Goal: Task Accomplishment & Management: Use online tool/utility

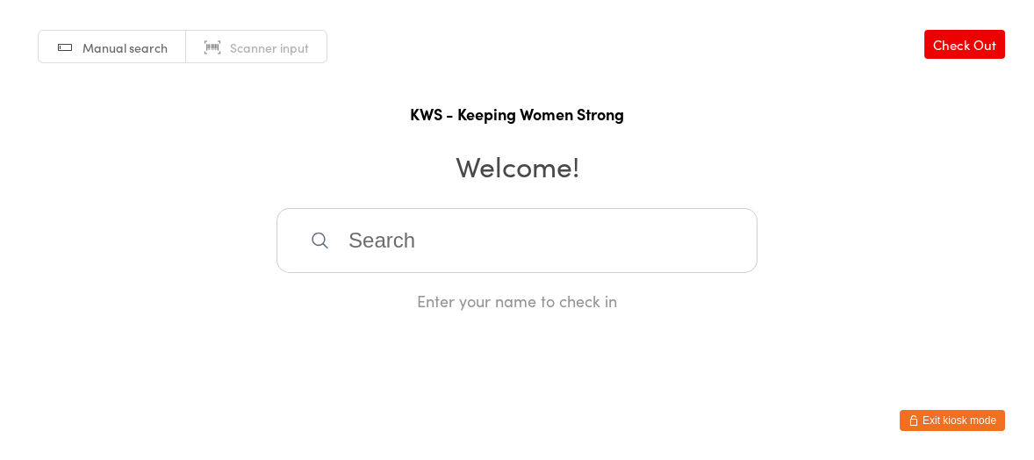
click at [393, 256] on input "search" at bounding box center [517, 240] width 481 height 65
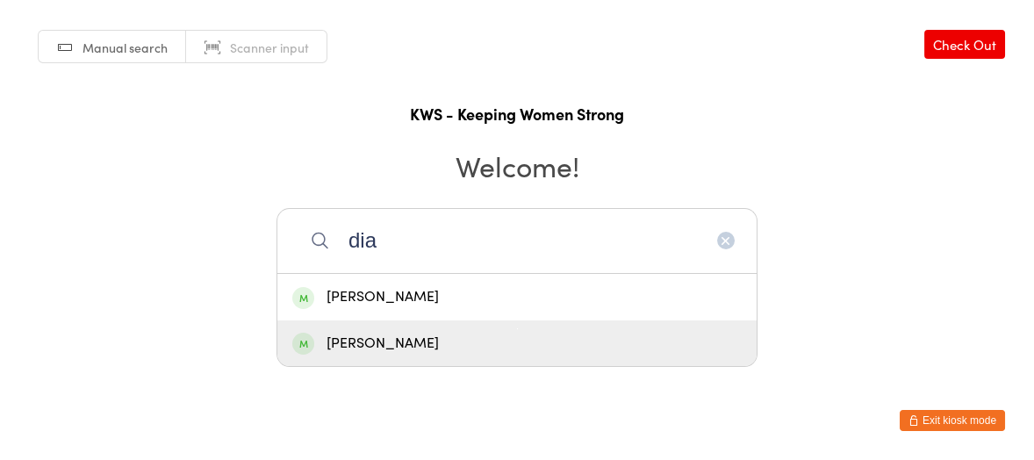
type input "dia"
click at [336, 338] on div "[PERSON_NAME]" at bounding box center [517, 344] width 450 height 24
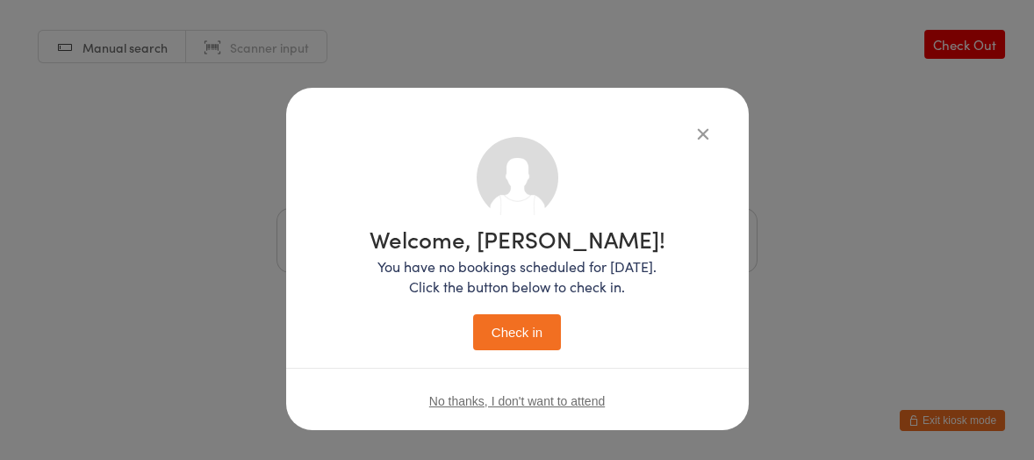
click at [494, 334] on button "Check in" at bounding box center [517, 332] width 88 height 36
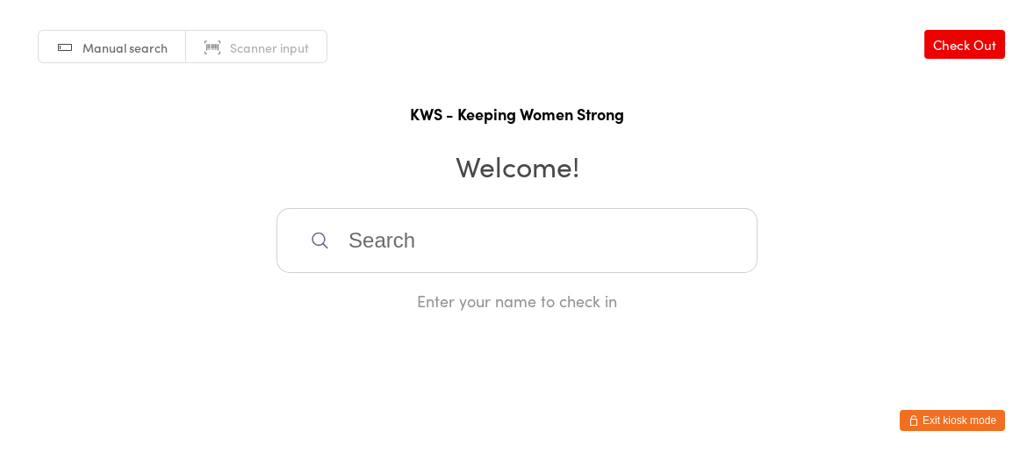
click at [474, 242] on input "search" at bounding box center [517, 240] width 481 height 65
type input "n"
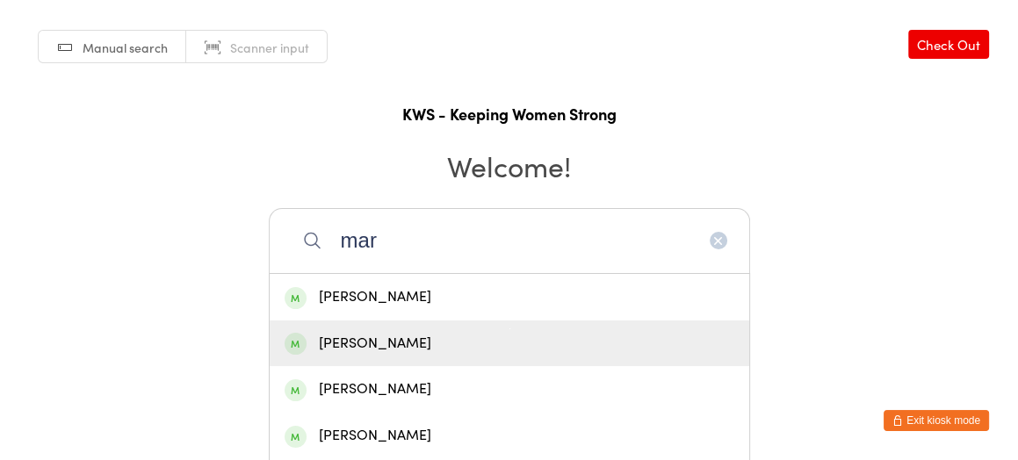
type input "mar"
click at [357, 341] on div "[PERSON_NAME]" at bounding box center [510, 344] width 450 height 24
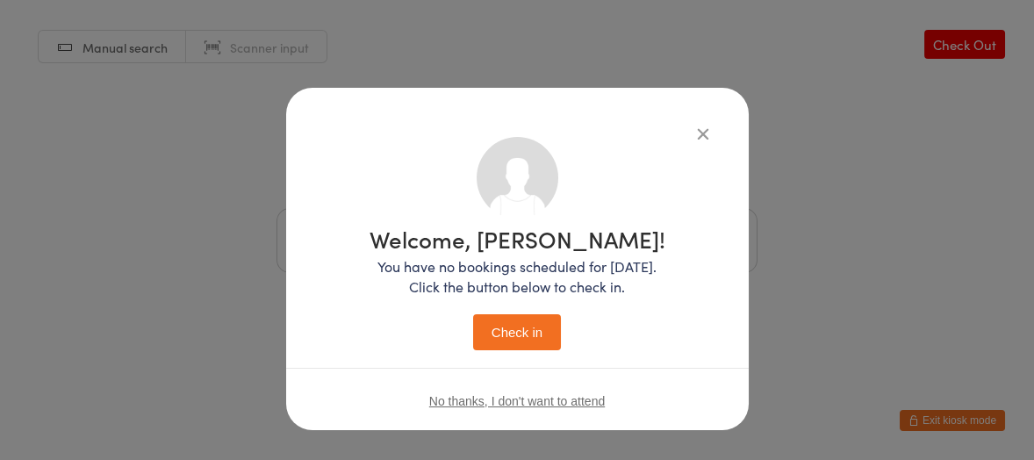
click at [497, 321] on button "Check in" at bounding box center [517, 332] width 88 height 36
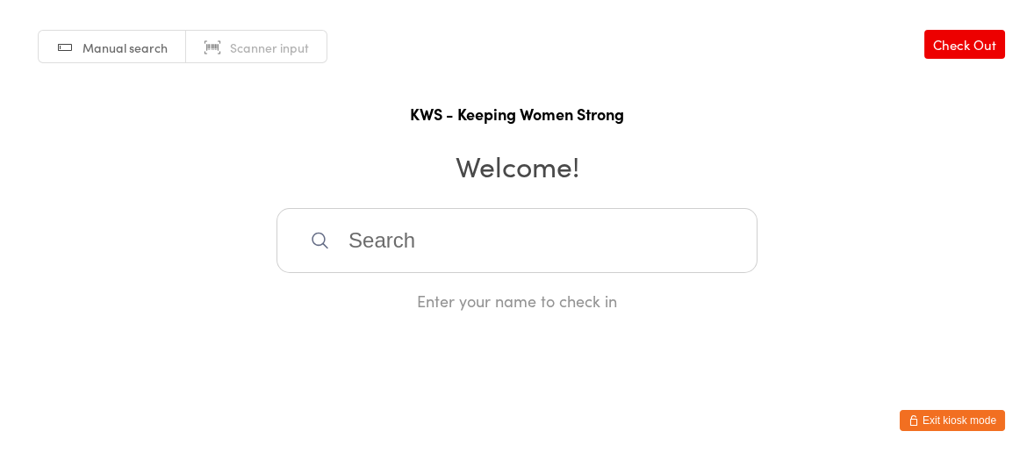
click at [314, 252] on input "search" at bounding box center [517, 240] width 481 height 65
type input "sla"
click at [321, 290] on div "[PERSON_NAME]" at bounding box center [517, 297] width 450 height 24
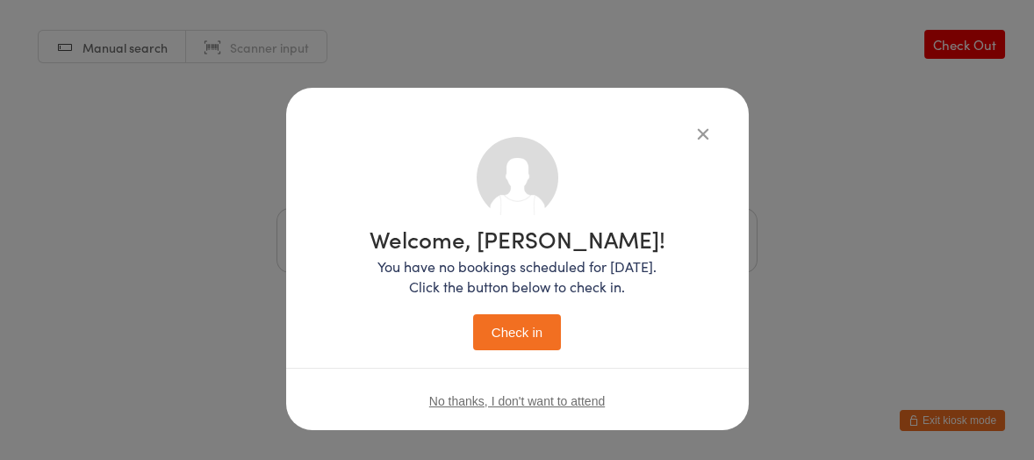
click at [534, 342] on button "Check in" at bounding box center [517, 332] width 88 height 36
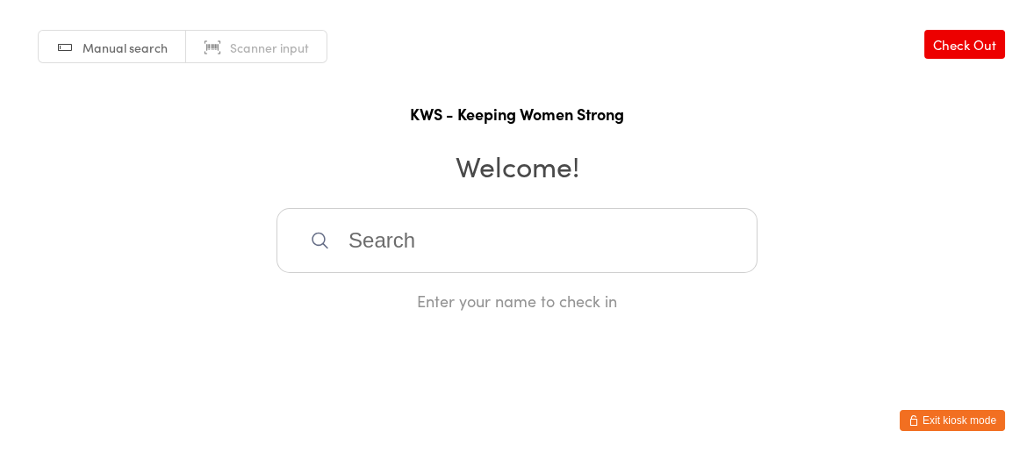
click at [529, 250] on input "search" at bounding box center [517, 240] width 481 height 65
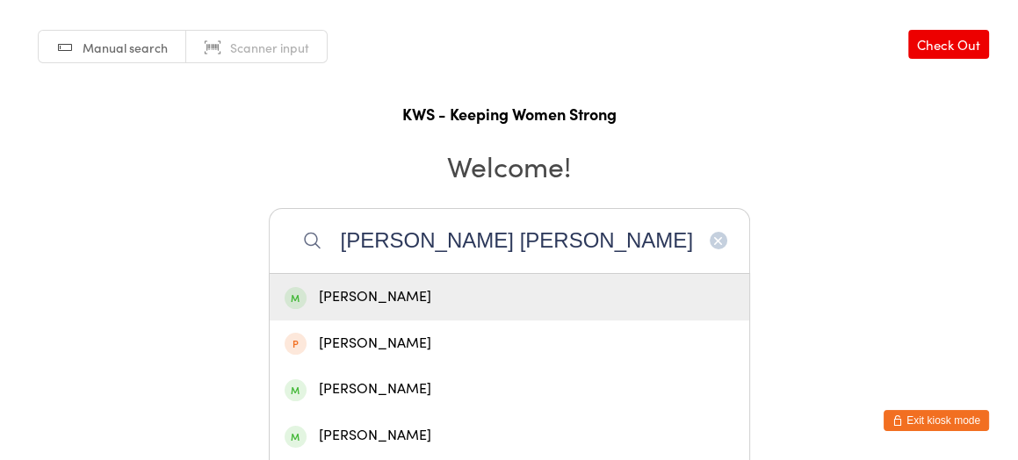
type input "[PERSON_NAME] [PERSON_NAME]"
click at [479, 295] on div "[PERSON_NAME]" at bounding box center [510, 297] width 450 height 24
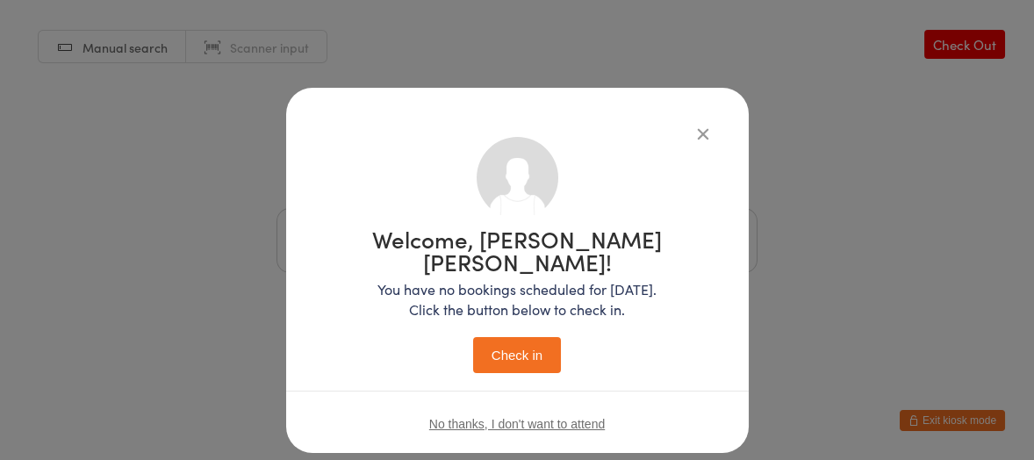
click at [544, 337] on button "Check in" at bounding box center [517, 355] width 88 height 36
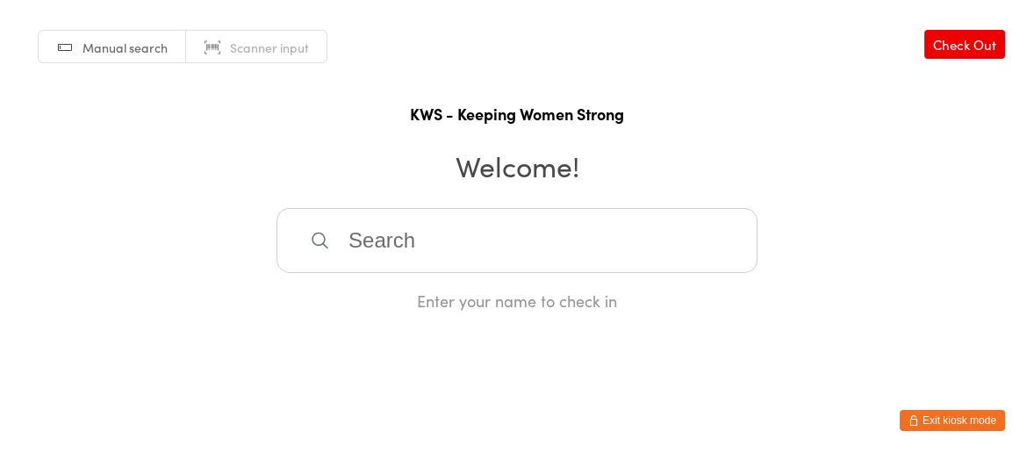
click at [354, 225] on input "search" at bounding box center [517, 240] width 481 height 65
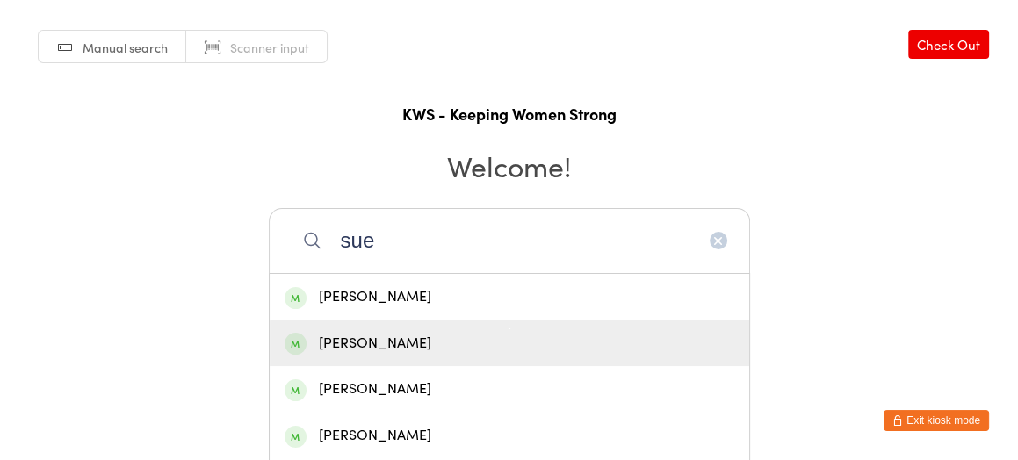
type input "sue"
click at [359, 325] on div "[PERSON_NAME]" at bounding box center [509, 344] width 479 height 47
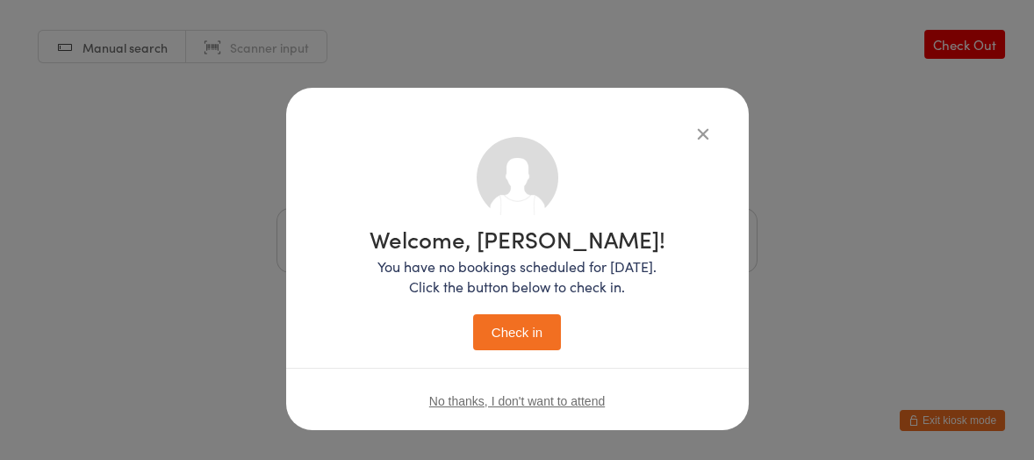
click at [509, 324] on button "Check in" at bounding box center [517, 332] width 88 height 36
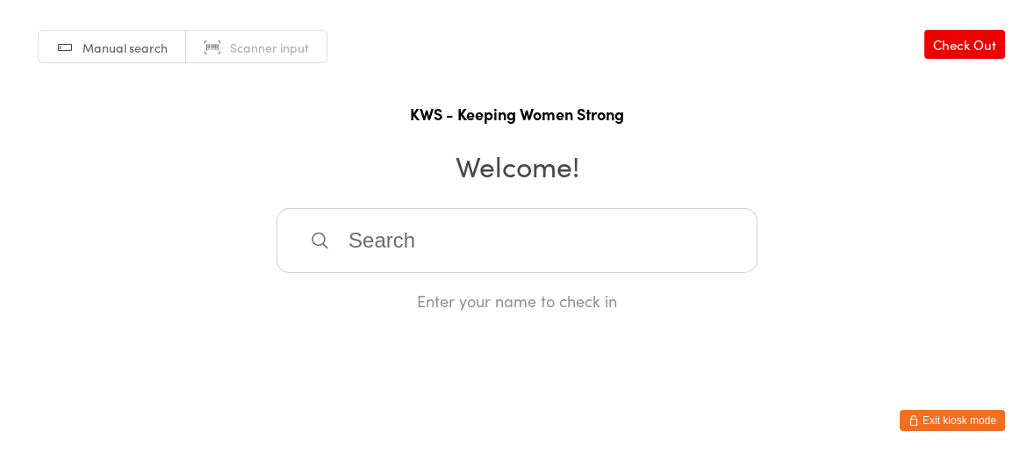
click at [360, 242] on input "search" at bounding box center [517, 240] width 481 height 65
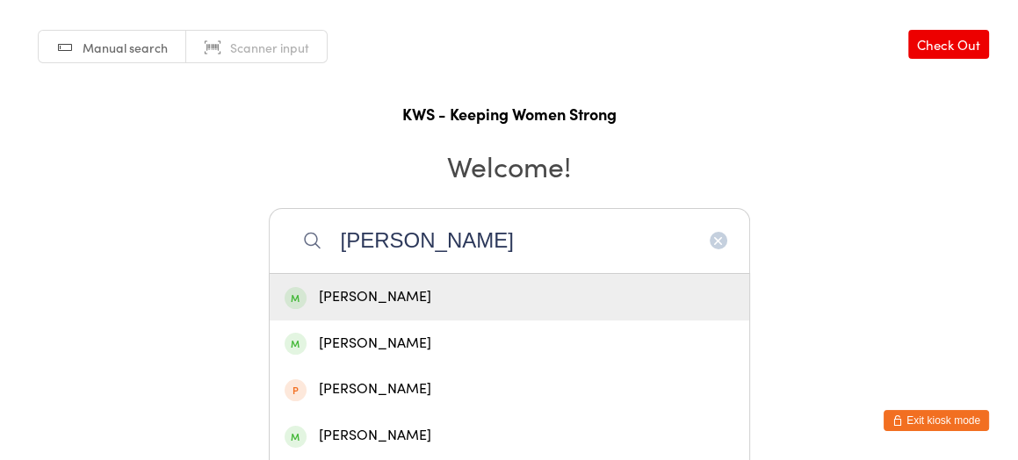
type input "[PERSON_NAME]"
click at [360, 299] on div "[PERSON_NAME]" at bounding box center [510, 297] width 450 height 24
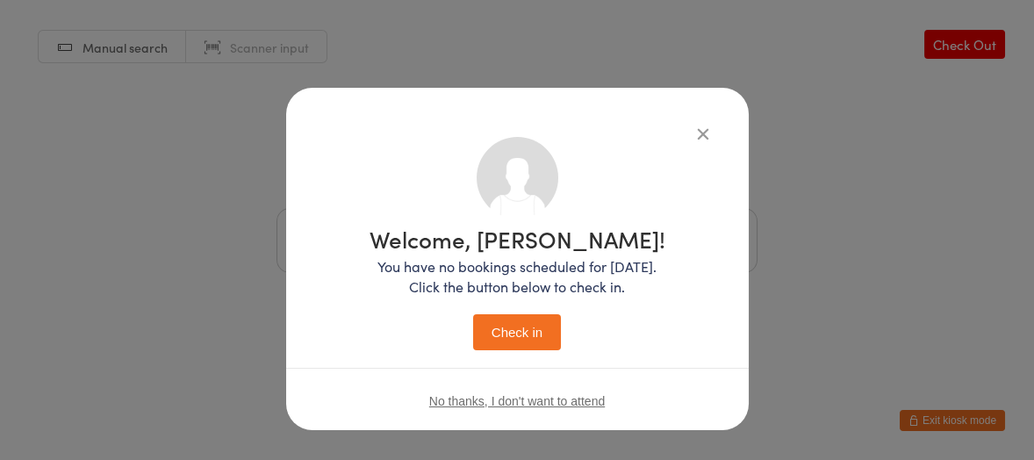
click at [501, 330] on button "Check in" at bounding box center [517, 332] width 88 height 36
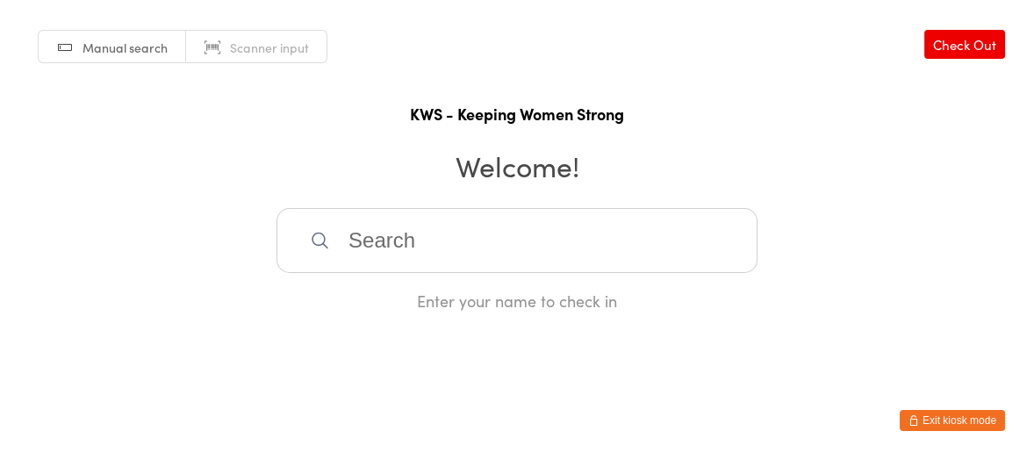
click at [465, 236] on input "search" at bounding box center [517, 240] width 481 height 65
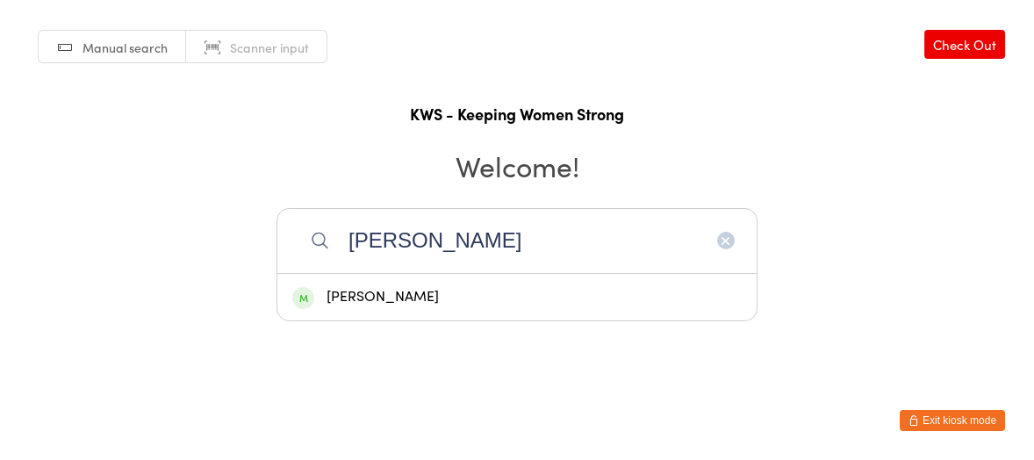
type input "[PERSON_NAME]"
click at [431, 294] on div "[PERSON_NAME]" at bounding box center [517, 297] width 450 height 24
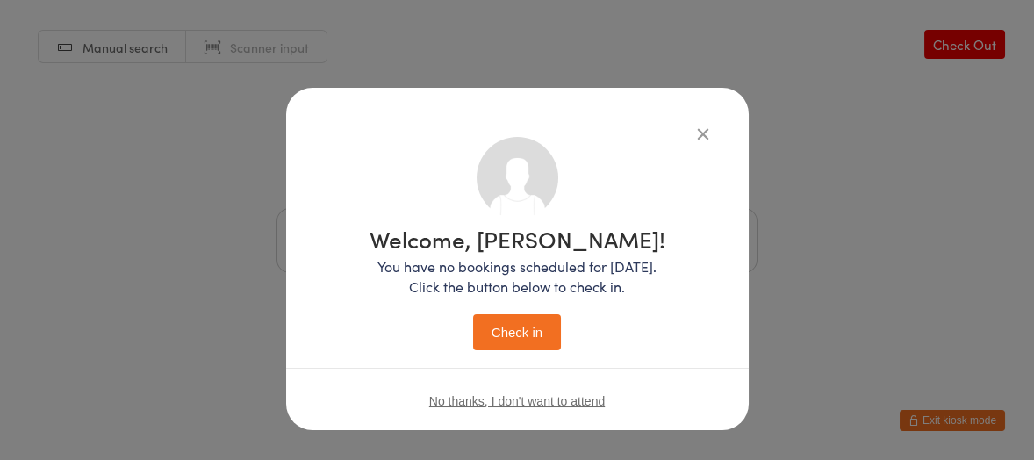
click at [516, 333] on button "Check in" at bounding box center [517, 332] width 88 height 36
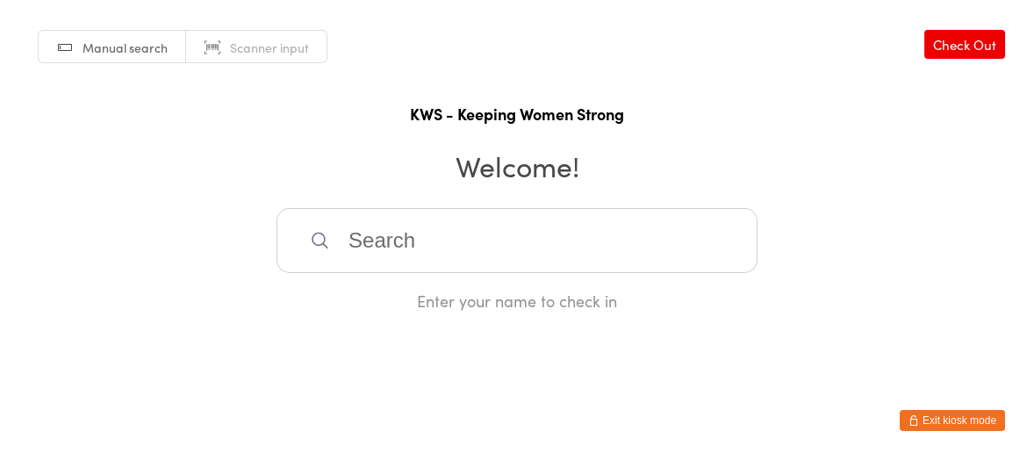
click at [445, 260] on input "search" at bounding box center [517, 240] width 481 height 65
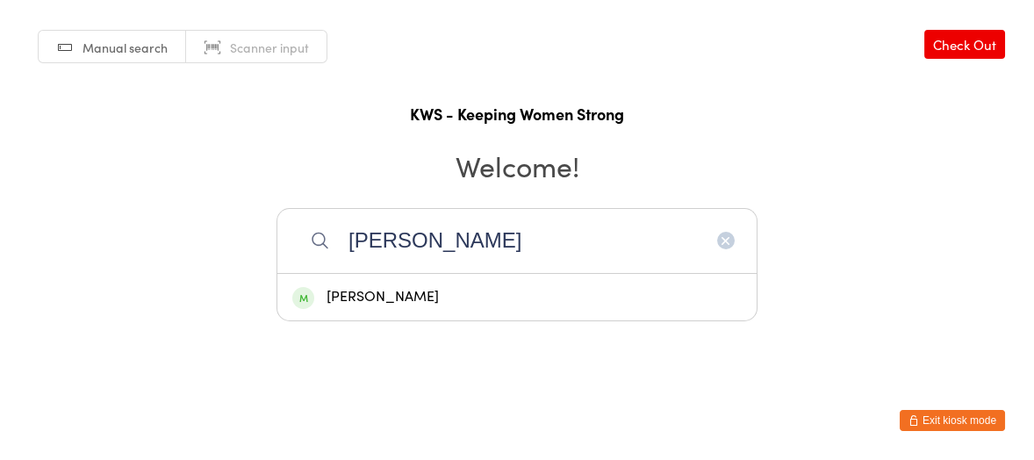
type input "[PERSON_NAME]"
click at [436, 296] on div "[PERSON_NAME]" at bounding box center [517, 297] width 450 height 24
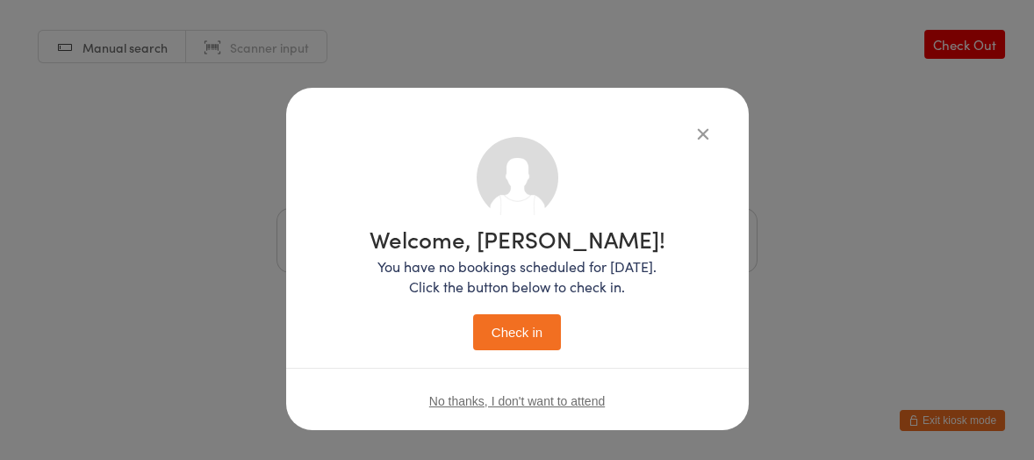
click at [533, 334] on button "Check in" at bounding box center [517, 332] width 88 height 36
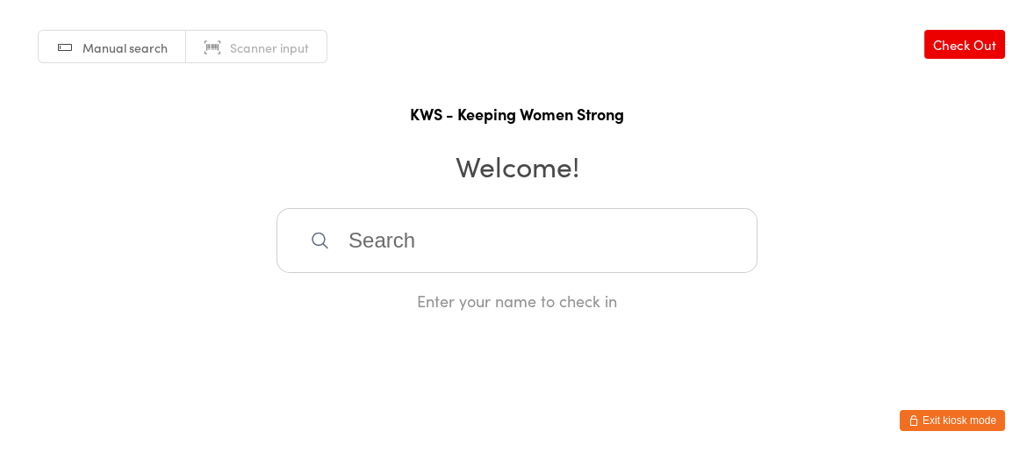
click at [584, 306] on div "Enter your name to check in" at bounding box center [517, 301] width 481 height 22
click at [592, 246] on input "search" at bounding box center [517, 240] width 481 height 65
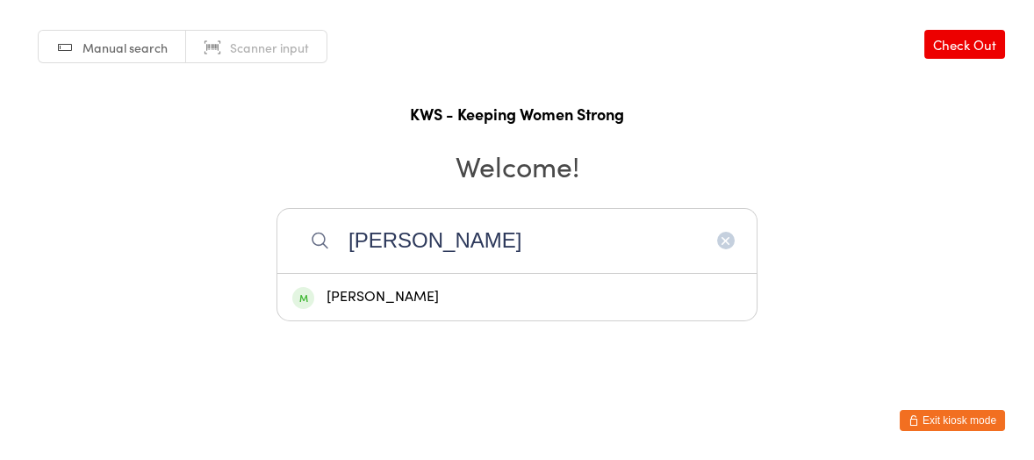
type input "[PERSON_NAME]"
click at [563, 312] on div "[PERSON_NAME]" at bounding box center [516, 297] width 479 height 47
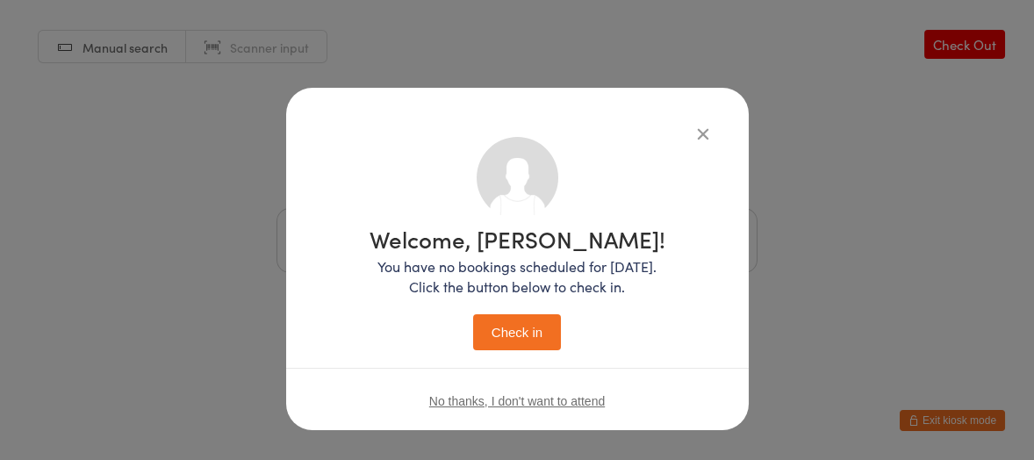
click at [515, 318] on button "Check in" at bounding box center [517, 332] width 88 height 36
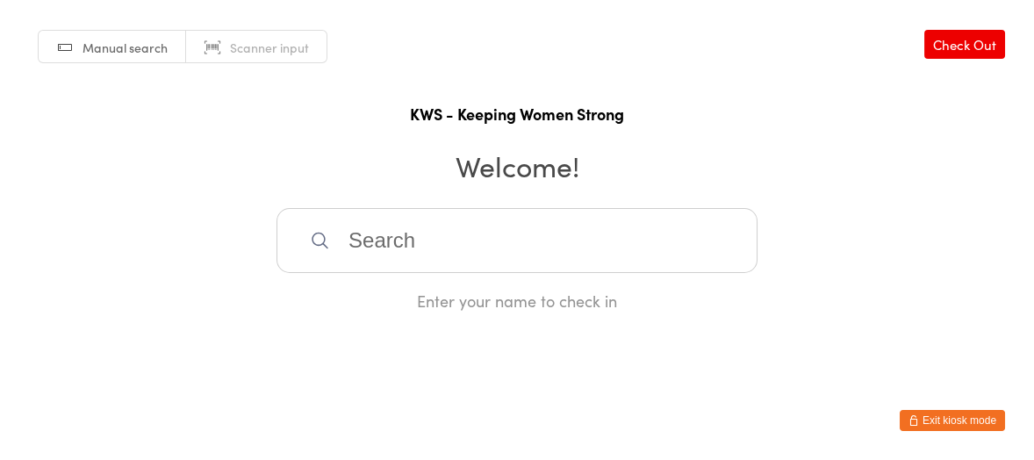
click at [369, 253] on input "search" at bounding box center [517, 240] width 481 height 65
click at [368, 251] on input "search" at bounding box center [517, 240] width 481 height 65
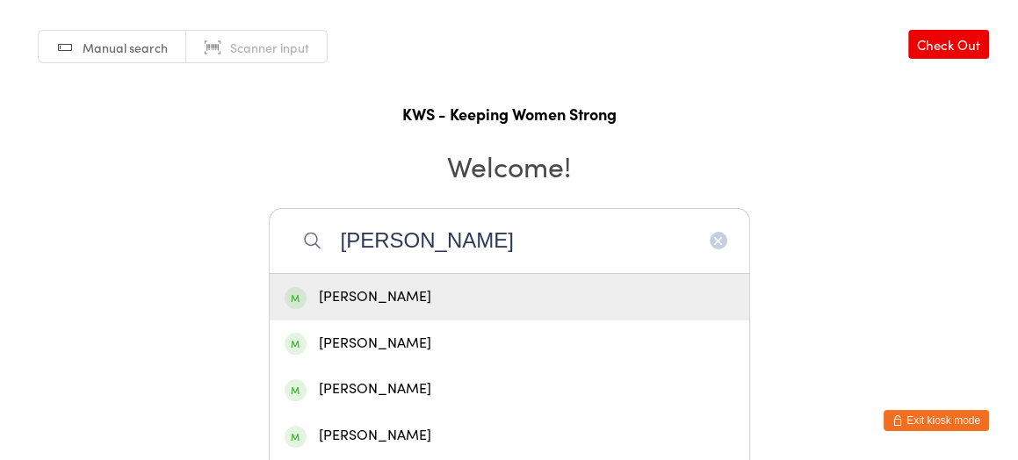
type input "[PERSON_NAME]"
click at [393, 300] on div "[PERSON_NAME]" at bounding box center [510, 297] width 450 height 24
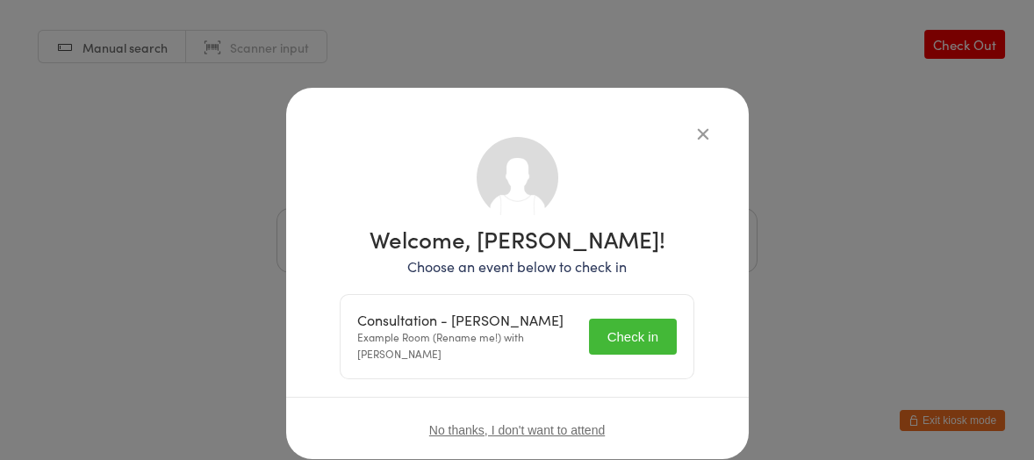
click at [603, 322] on button "Check in" at bounding box center [633, 337] width 88 height 36
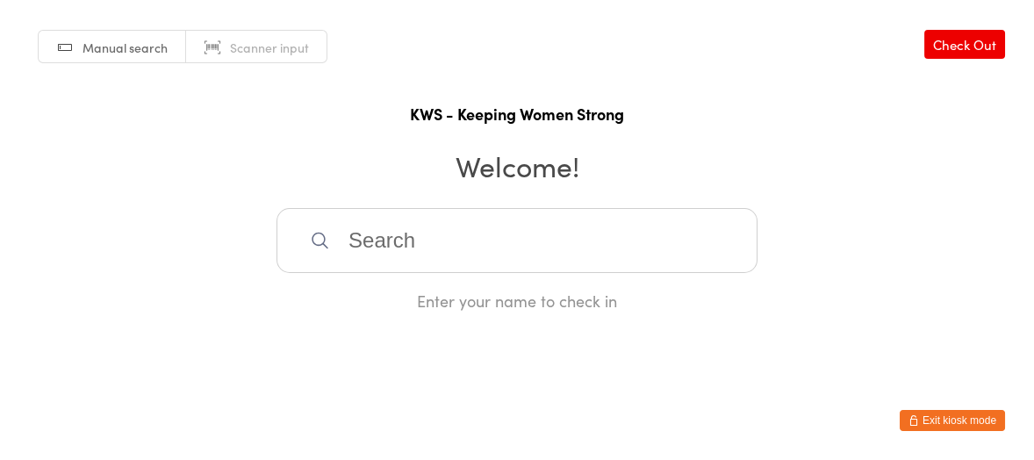
click at [512, 234] on input "search" at bounding box center [517, 240] width 481 height 65
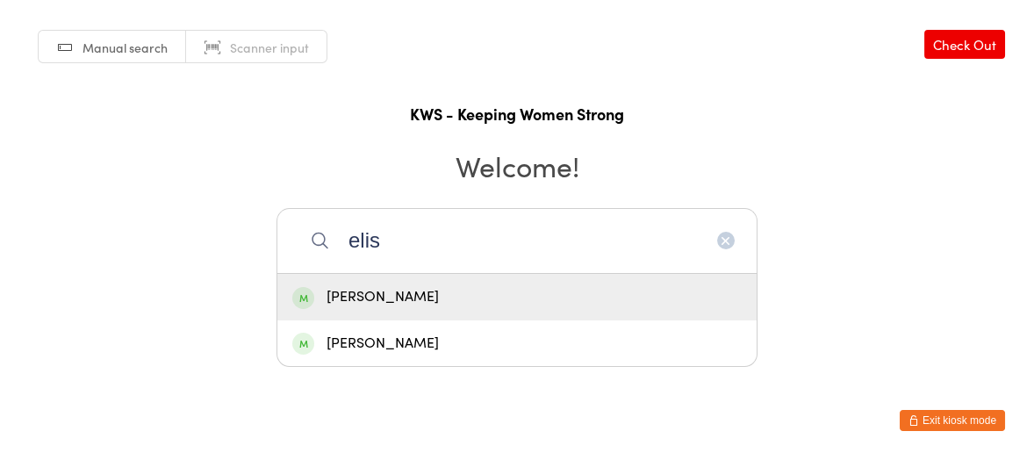
type input "elis"
click at [457, 290] on div "[PERSON_NAME]" at bounding box center [517, 297] width 450 height 24
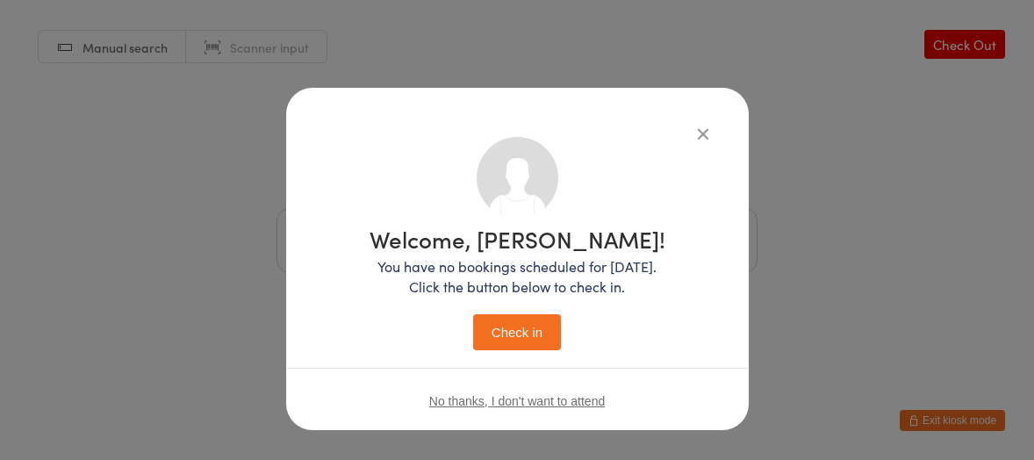
click at [533, 323] on button "Check in" at bounding box center [517, 332] width 88 height 36
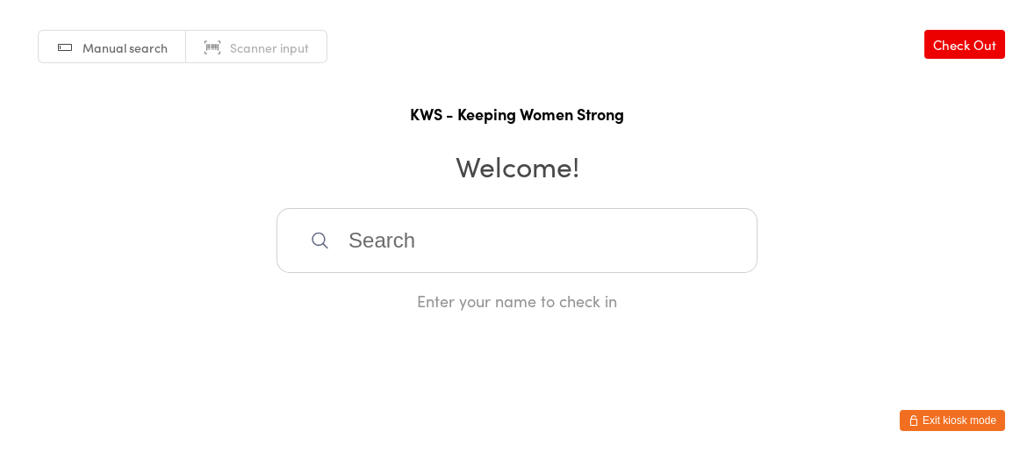
click at [427, 253] on input "search" at bounding box center [517, 240] width 481 height 65
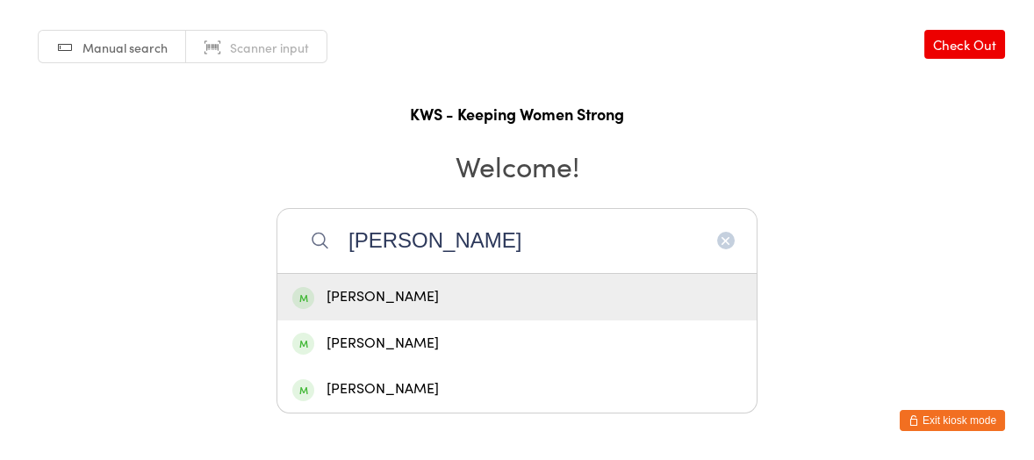
type input "[PERSON_NAME]"
click at [355, 298] on div "[PERSON_NAME]" at bounding box center [517, 297] width 450 height 24
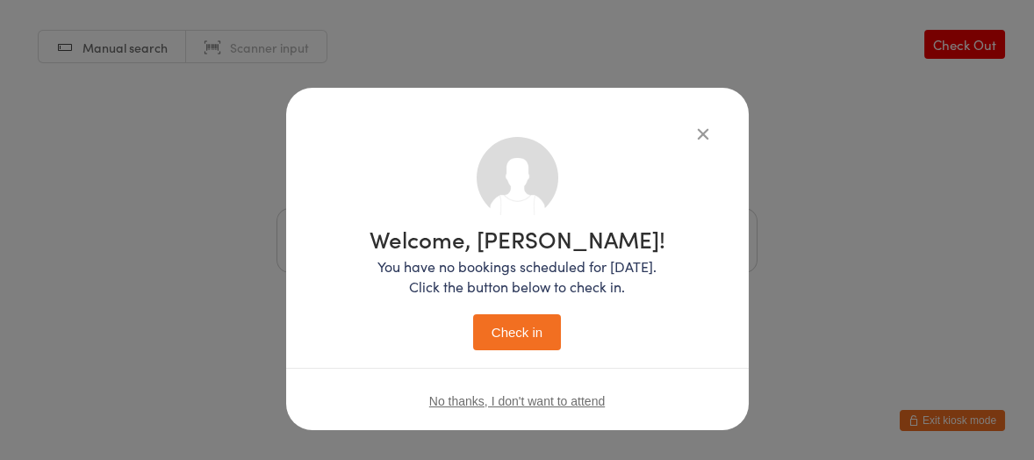
click at [522, 328] on button "Check in" at bounding box center [517, 332] width 88 height 36
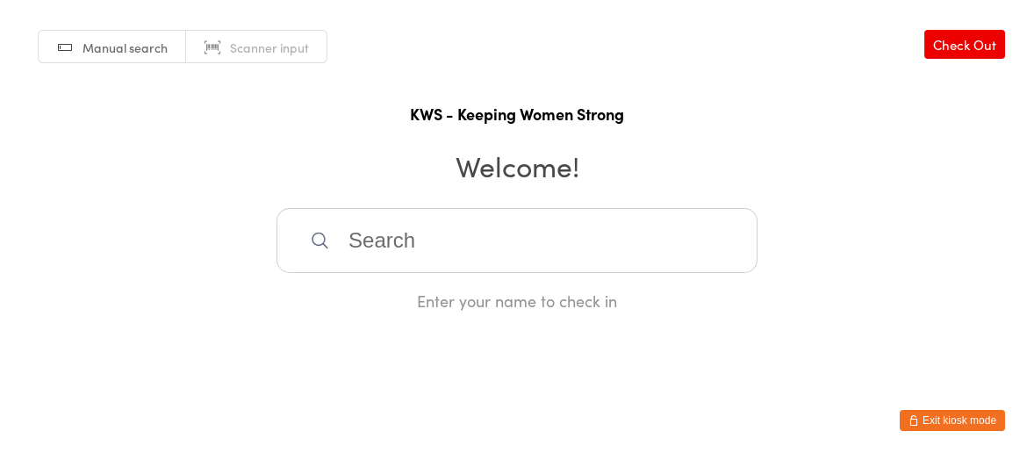
click at [457, 265] on input "search" at bounding box center [517, 240] width 481 height 65
type input "s"
type input "afrah"
click at [436, 290] on div "[PERSON_NAME]" at bounding box center [517, 297] width 450 height 24
click at [436, 290] on div "Enter your name to check in" at bounding box center [517, 301] width 481 height 22
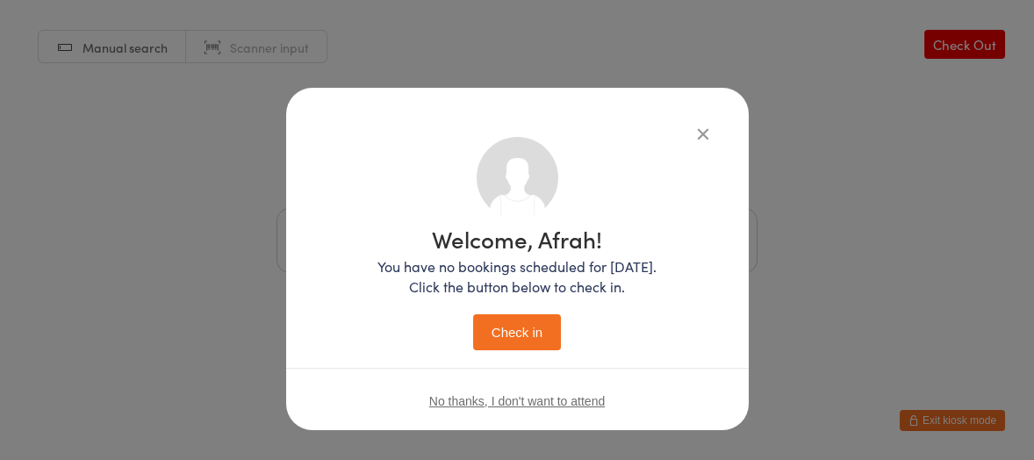
click at [479, 320] on button "Check in" at bounding box center [517, 332] width 88 height 36
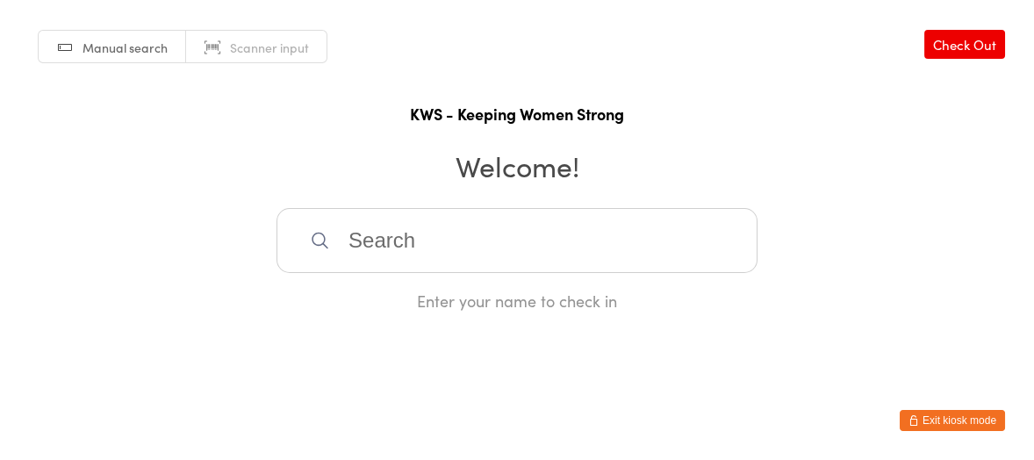
click at [357, 239] on input "search" at bounding box center [517, 240] width 481 height 65
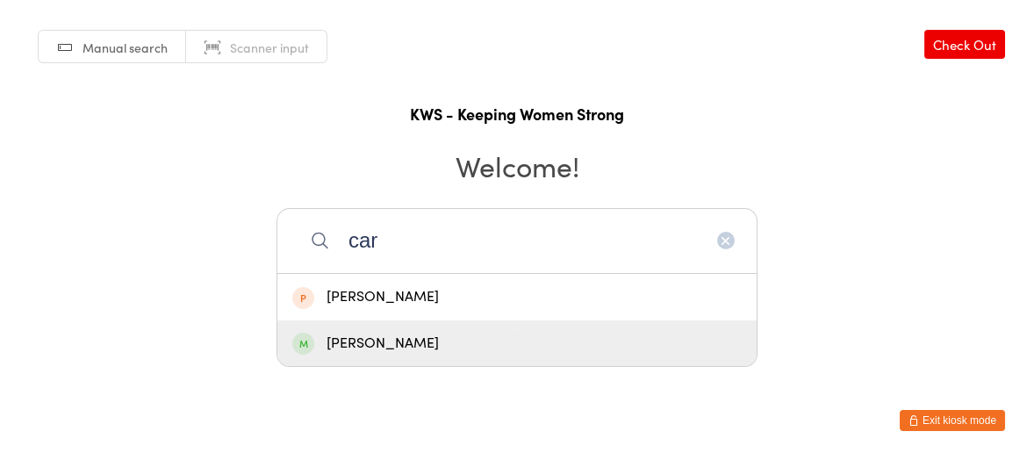
type input "car"
click at [371, 334] on div "[PERSON_NAME]" at bounding box center [517, 344] width 450 height 24
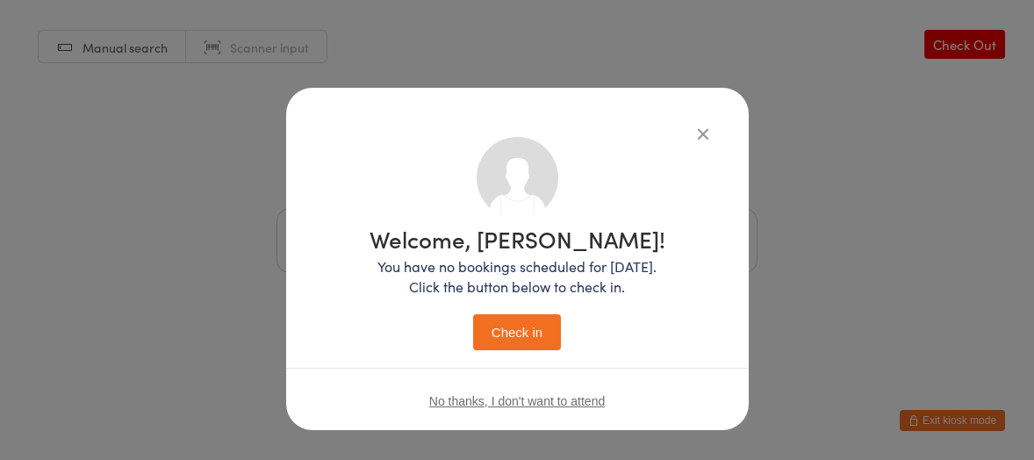
click at [522, 332] on button "Check in" at bounding box center [517, 332] width 88 height 36
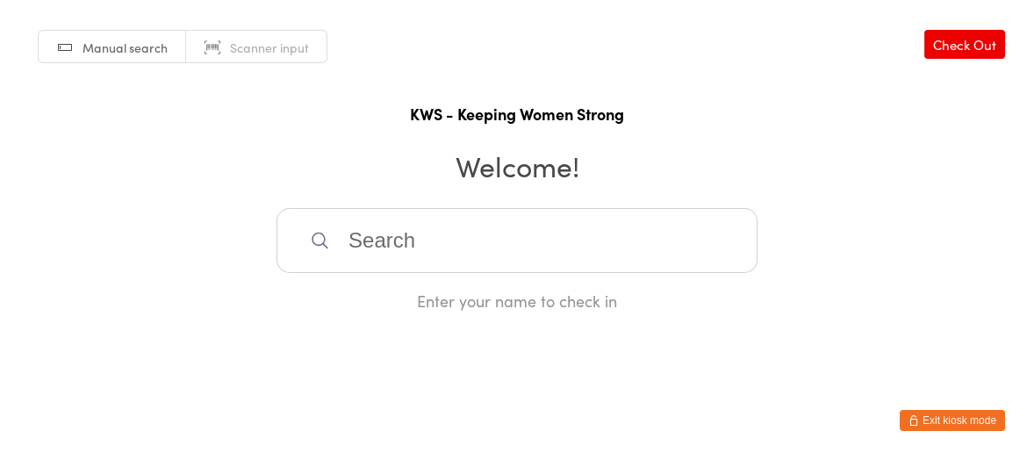
drag, startPoint x: 363, startPoint y: 244, endPoint x: 459, endPoint y: 257, distance: 97.5
click at [365, 244] on input "search" at bounding box center [517, 240] width 481 height 65
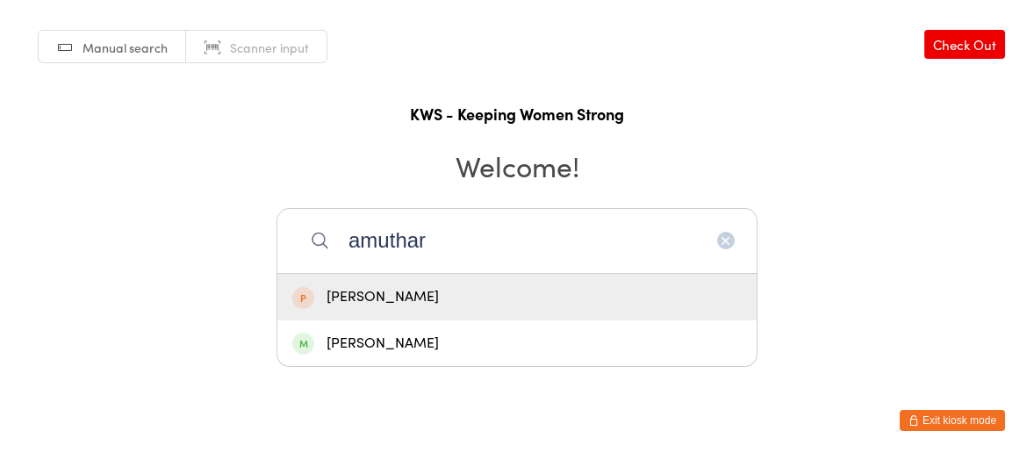
type input "amuthar"
click at [312, 300] on span at bounding box center [303, 298] width 22 height 22
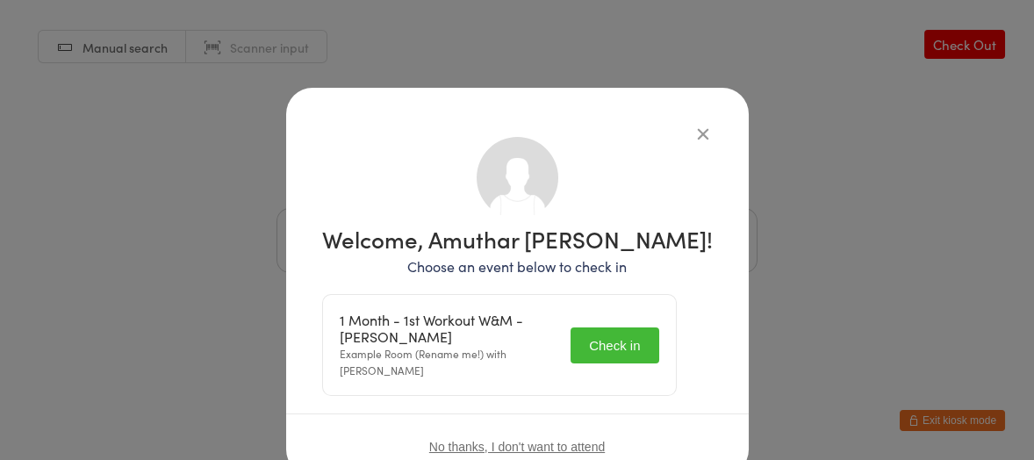
click at [607, 345] on button "Check in" at bounding box center [615, 346] width 88 height 36
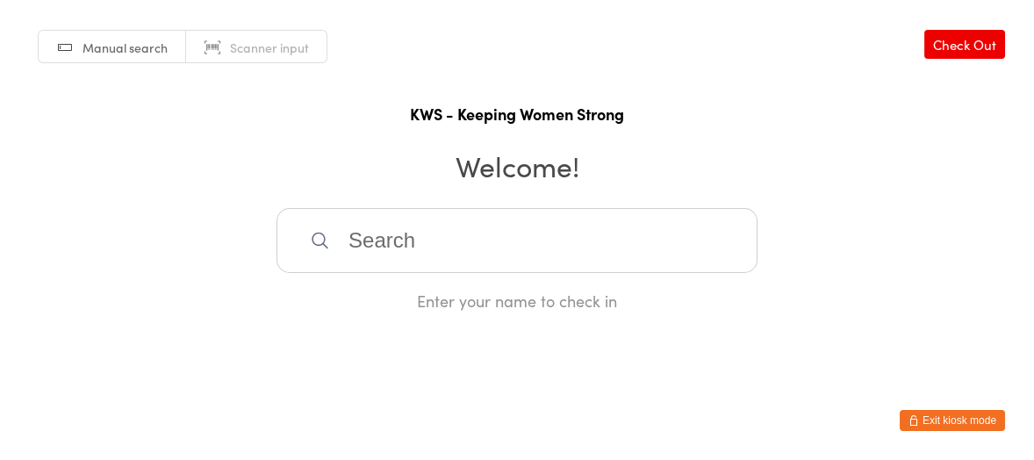
click at [424, 231] on input "search" at bounding box center [517, 240] width 481 height 65
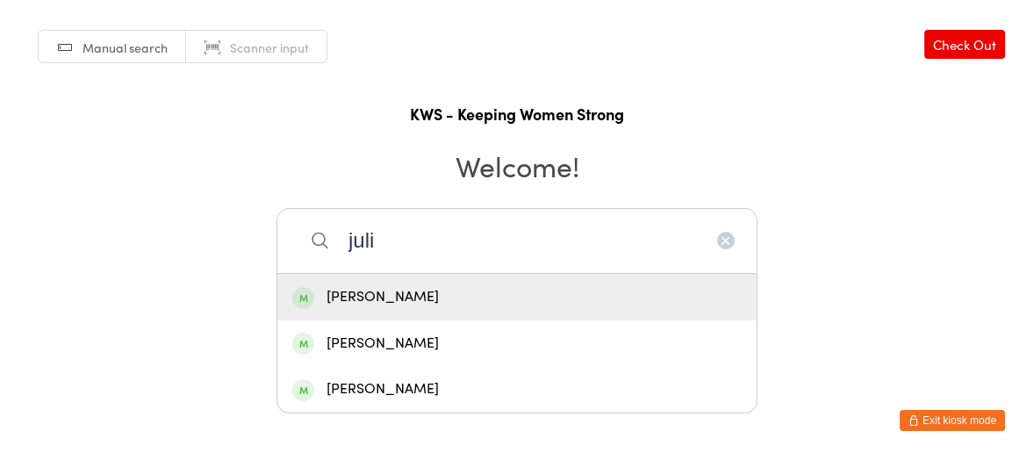
type input "juli"
click at [359, 287] on div "[PERSON_NAME]" at bounding box center [517, 297] width 450 height 24
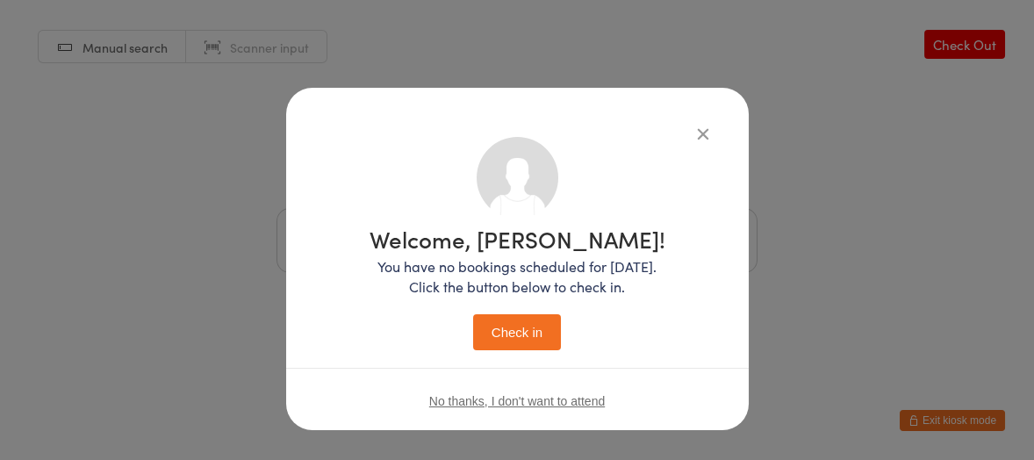
click at [514, 334] on button "Check in" at bounding box center [517, 332] width 88 height 36
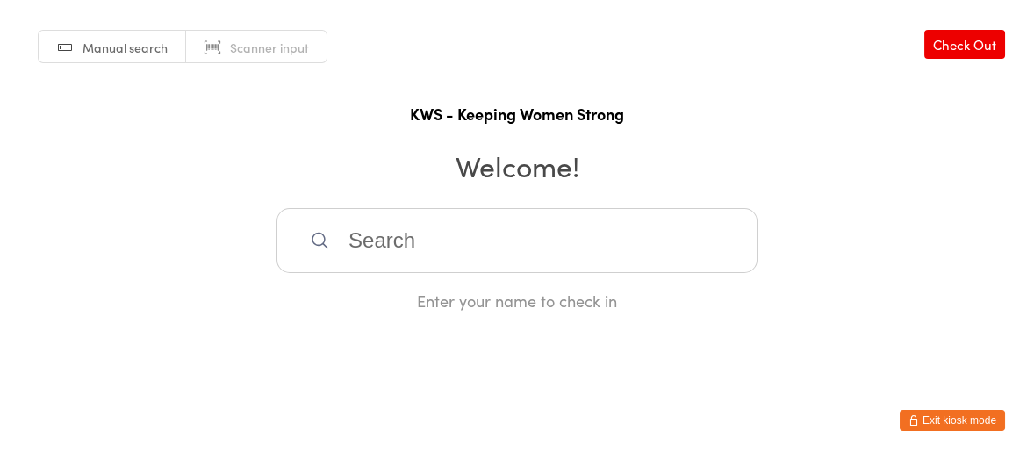
click at [537, 241] on input "search" at bounding box center [517, 240] width 481 height 65
type input "see"
click at [417, 300] on div "See [PERSON_NAME]" at bounding box center [517, 297] width 450 height 24
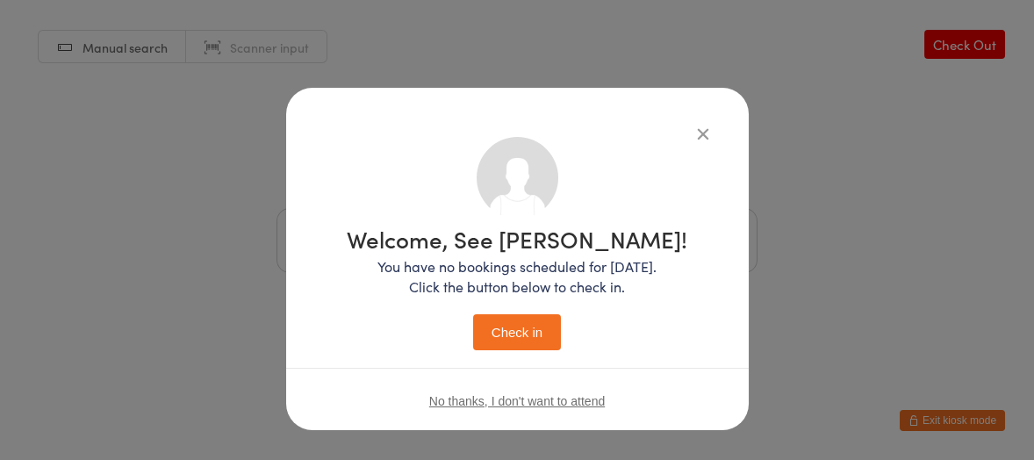
click at [538, 339] on button "Check in" at bounding box center [517, 332] width 88 height 36
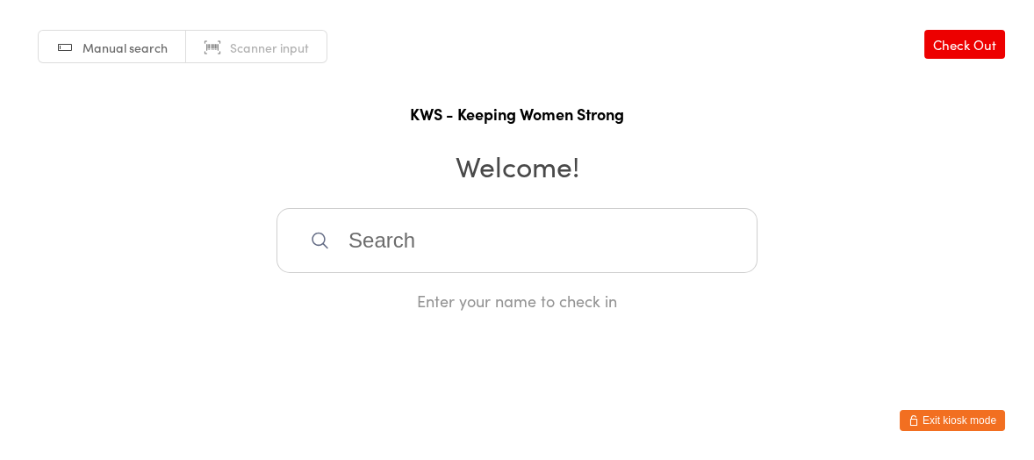
click at [335, 240] on input "search" at bounding box center [517, 240] width 481 height 65
type input "pexi"
click at [353, 292] on div "[PERSON_NAME]" at bounding box center [517, 297] width 450 height 24
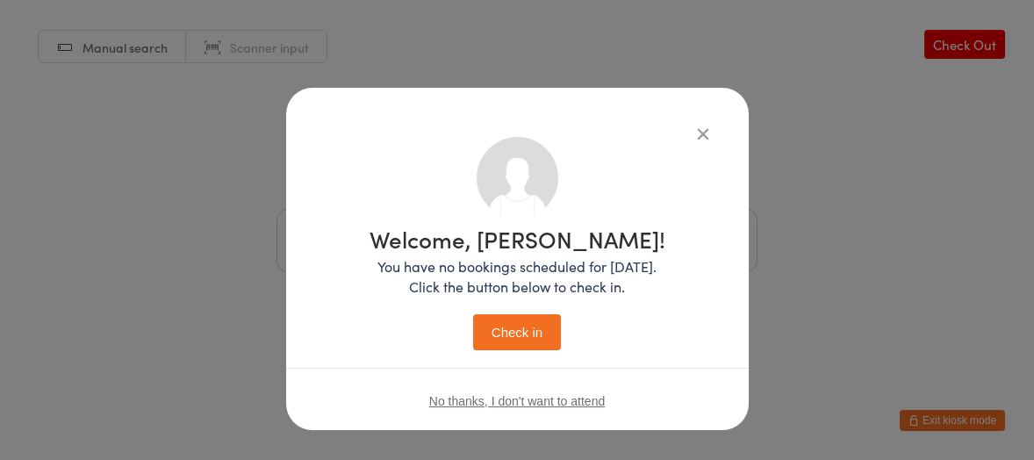
click at [512, 324] on button "Check in" at bounding box center [517, 332] width 88 height 36
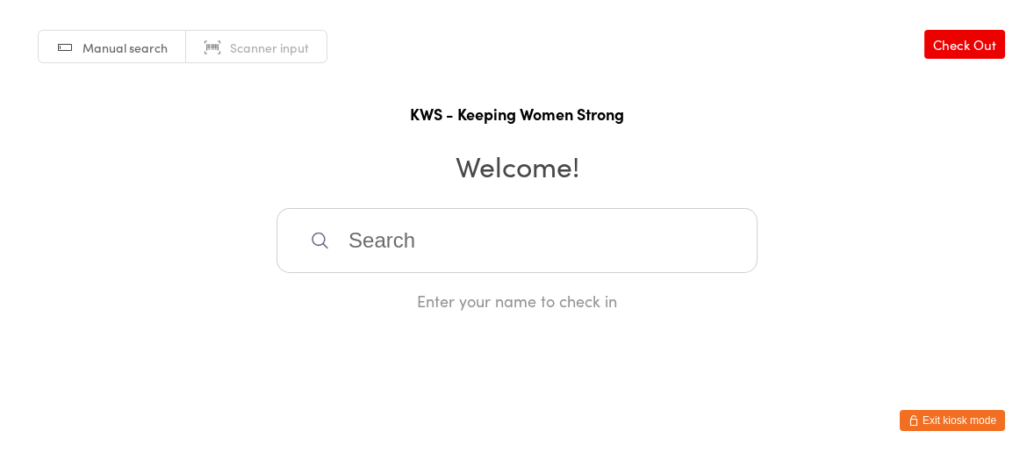
click at [364, 237] on input "search" at bounding box center [517, 240] width 481 height 65
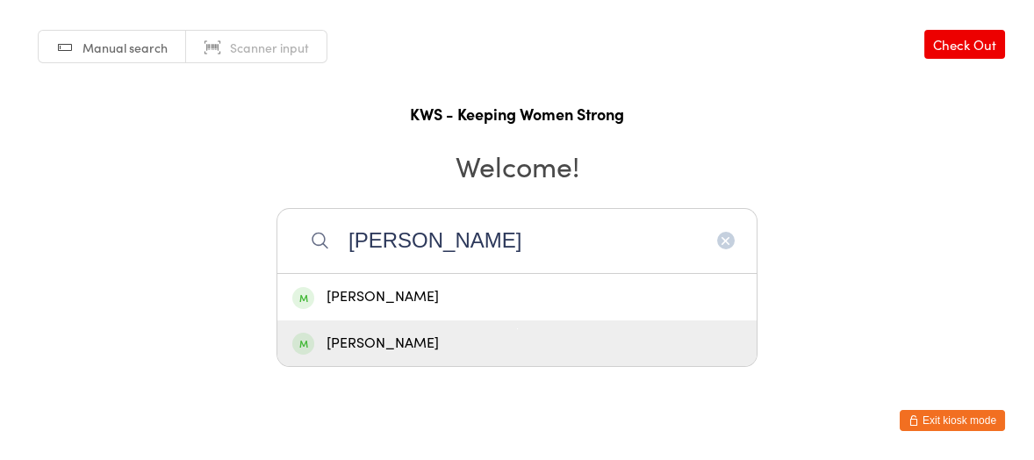
type input "[PERSON_NAME]"
click at [351, 342] on div "[PERSON_NAME]" at bounding box center [517, 344] width 450 height 24
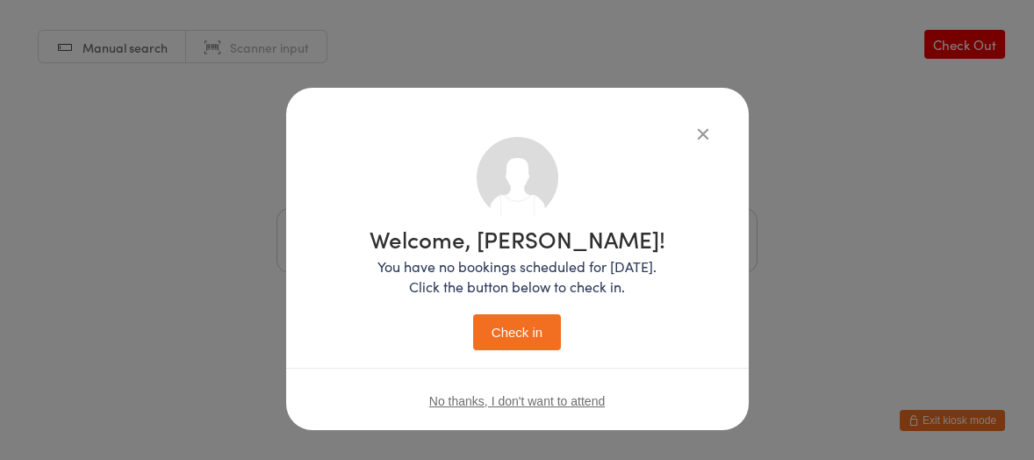
click at [512, 330] on button "Check in" at bounding box center [517, 332] width 88 height 36
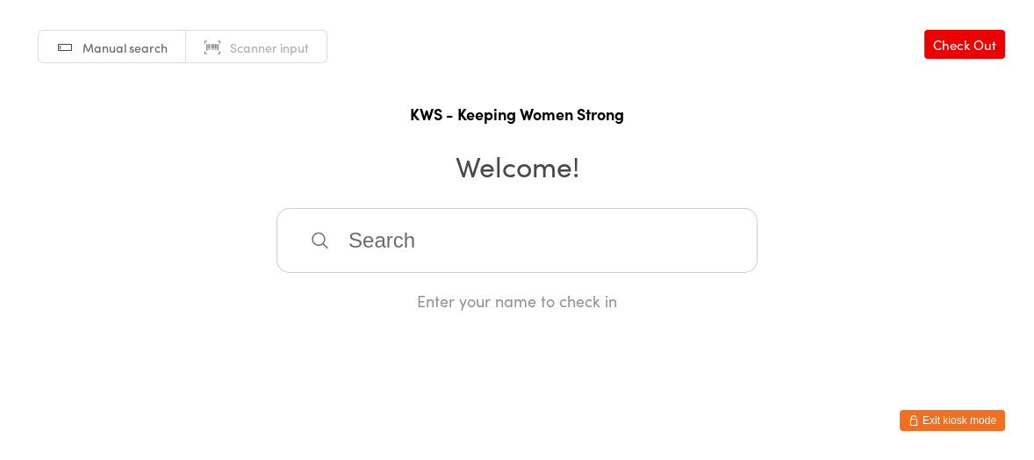
click at [387, 234] on input "search" at bounding box center [517, 240] width 481 height 65
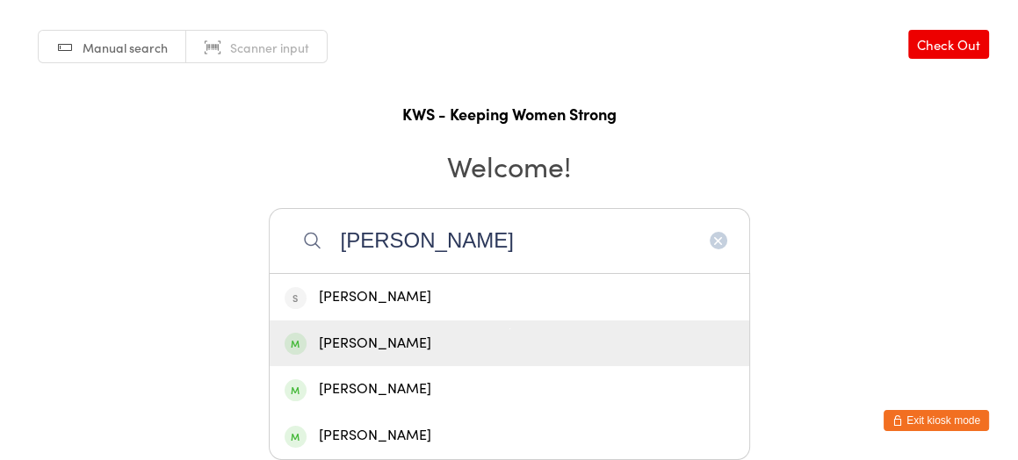
type input "[PERSON_NAME]"
click at [380, 338] on div "[PERSON_NAME]" at bounding box center [510, 344] width 450 height 24
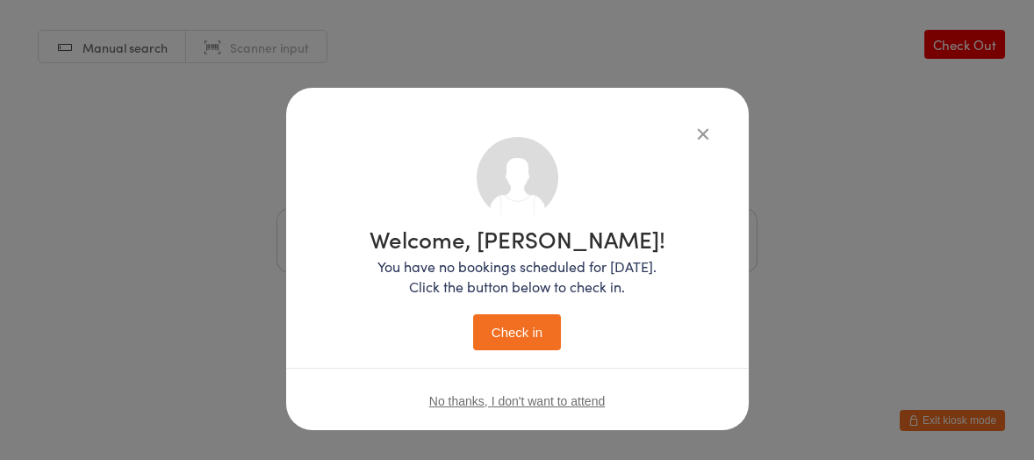
click at [496, 325] on button "Check in" at bounding box center [517, 332] width 88 height 36
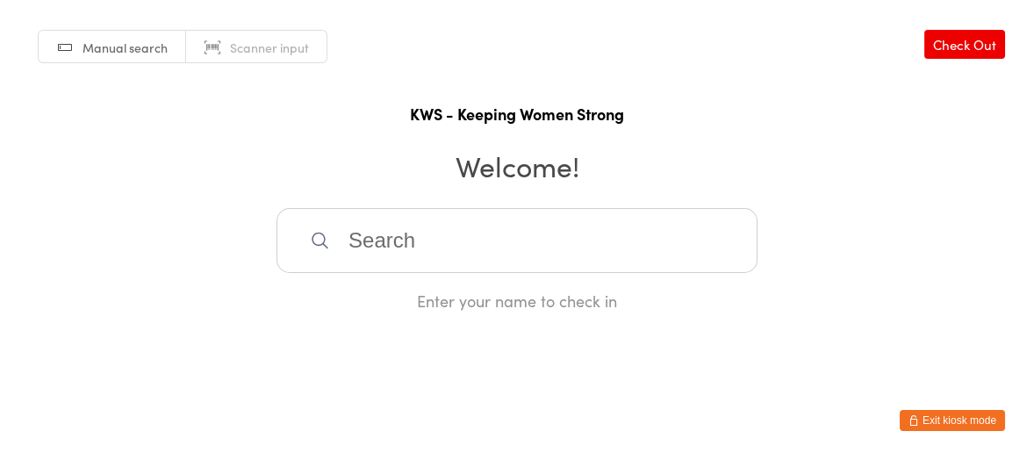
click at [426, 248] on input "search" at bounding box center [517, 240] width 481 height 65
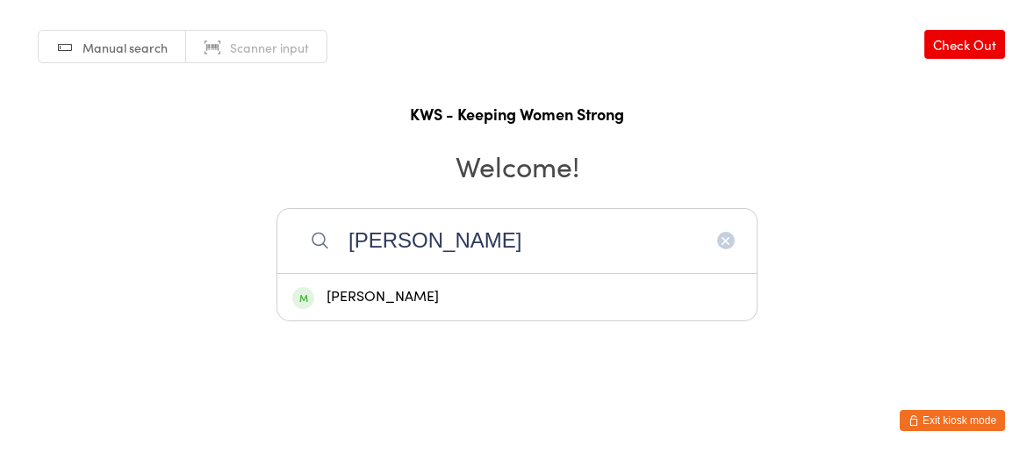
click at [407, 256] on input "[PERSON_NAME]" at bounding box center [517, 240] width 481 height 65
type input "[PERSON_NAME]"
click at [403, 302] on div "[PERSON_NAME]" at bounding box center [517, 297] width 450 height 24
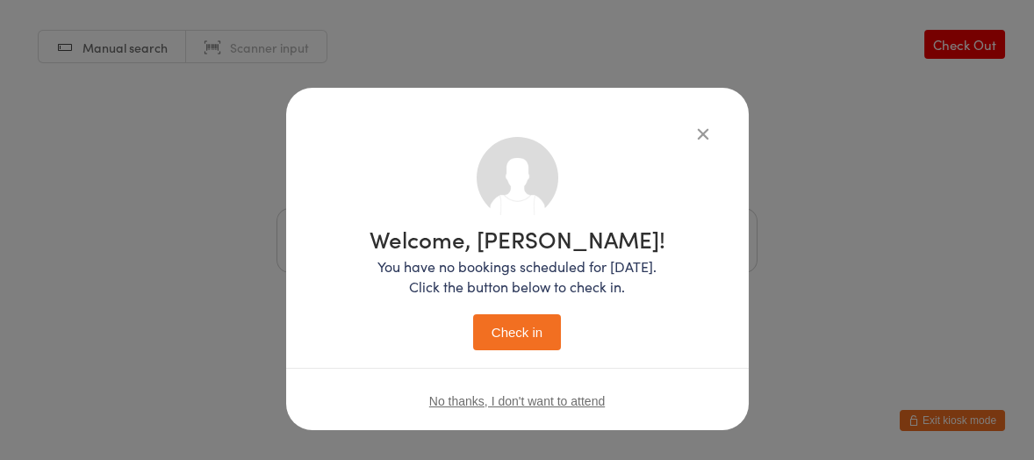
click at [515, 332] on button "Check in" at bounding box center [517, 332] width 88 height 36
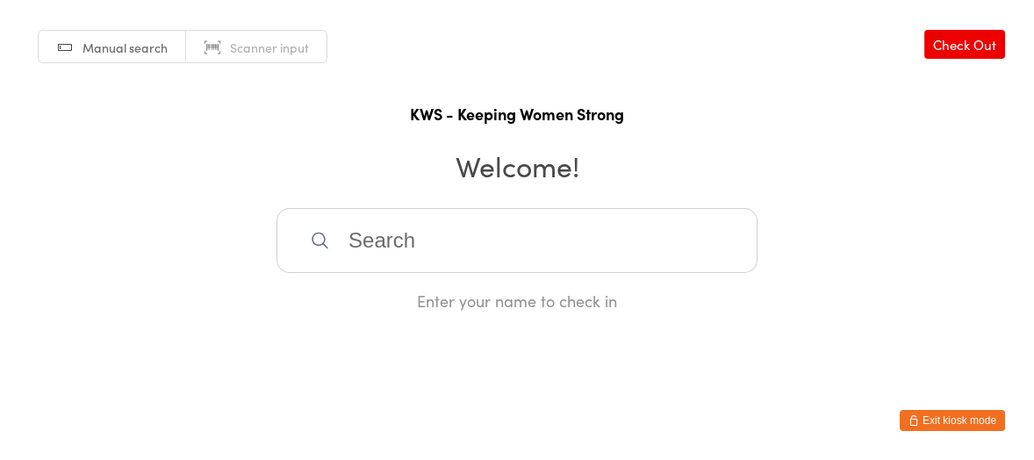
click at [375, 248] on input "search" at bounding box center [517, 240] width 481 height 65
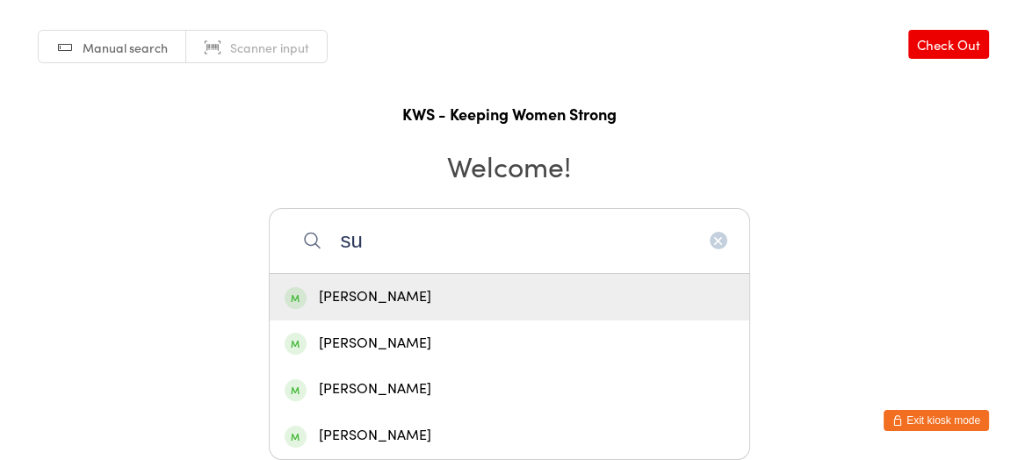
type input "su"
click at [344, 288] on div "[PERSON_NAME]" at bounding box center [510, 297] width 450 height 24
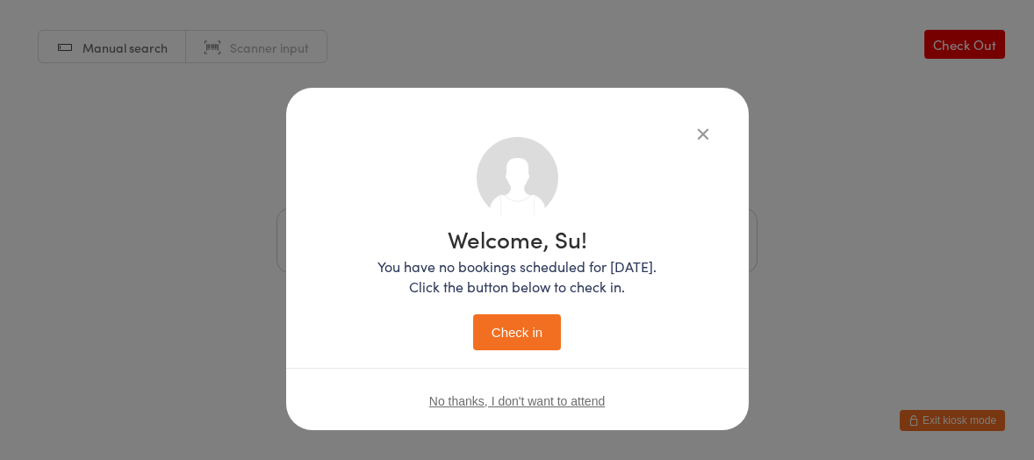
click at [494, 327] on button "Check in" at bounding box center [517, 332] width 88 height 36
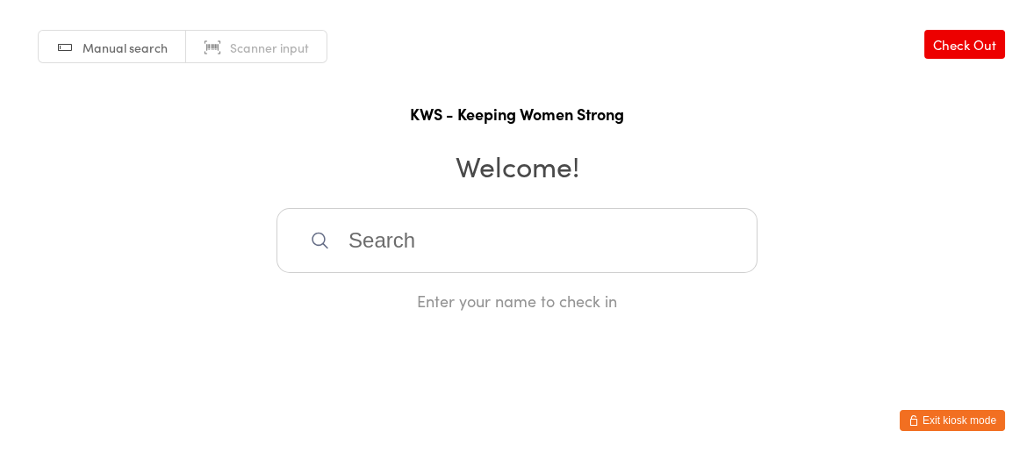
click at [360, 236] on input "search" at bounding box center [517, 240] width 481 height 65
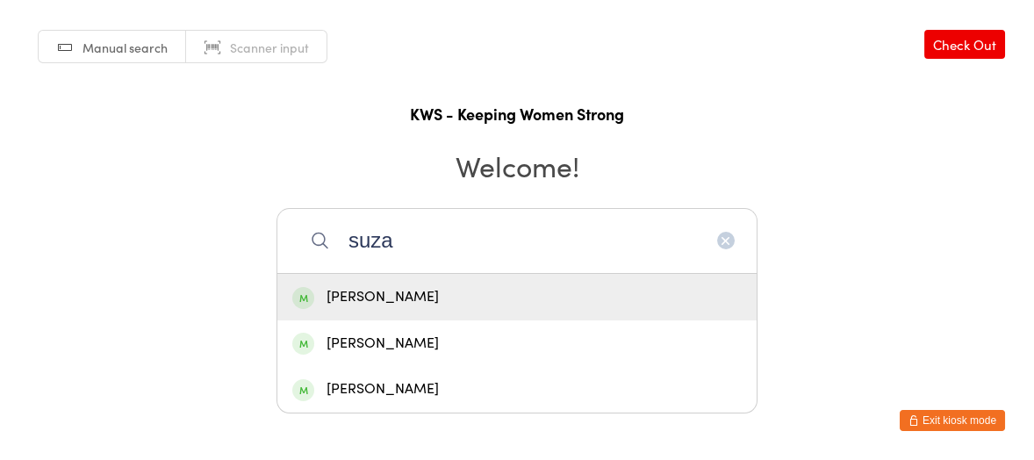
type input "suza"
click at [358, 299] on div "[PERSON_NAME]" at bounding box center [517, 297] width 450 height 24
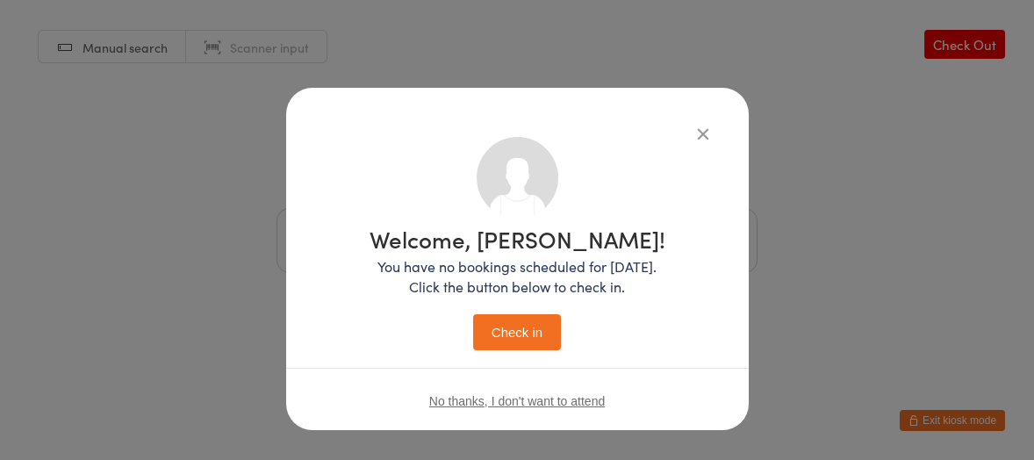
click at [500, 327] on button "Check in" at bounding box center [517, 332] width 88 height 36
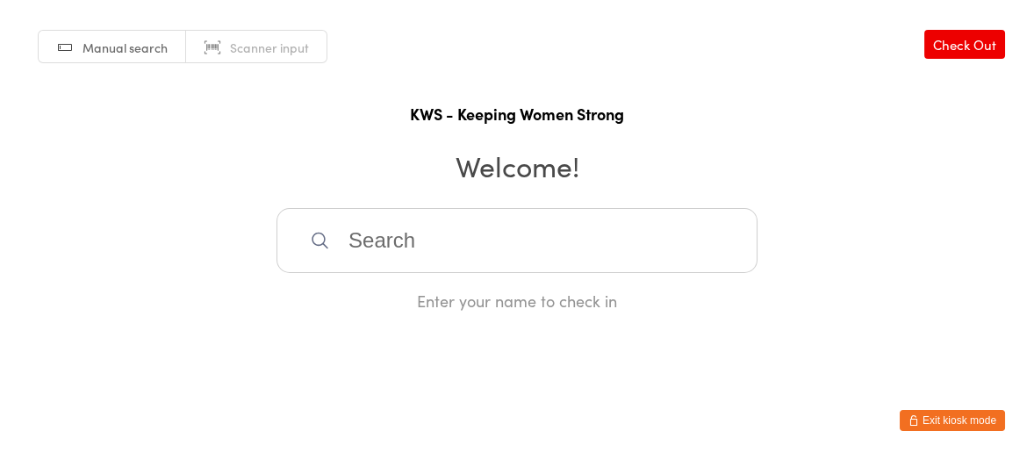
drag, startPoint x: 377, startPoint y: 225, endPoint x: 357, endPoint y: 256, distance: 36.8
click at [378, 227] on input "search" at bounding box center [517, 240] width 481 height 65
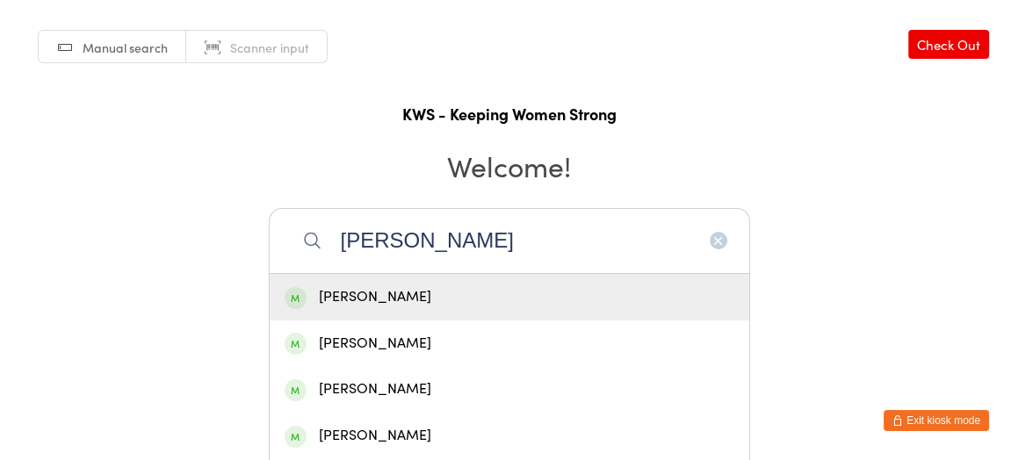
type input "[PERSON_NAME]"
click at [368, 289] on div "[PERSON_NAME]" at bounding box center [510, 297] width 450 height 24
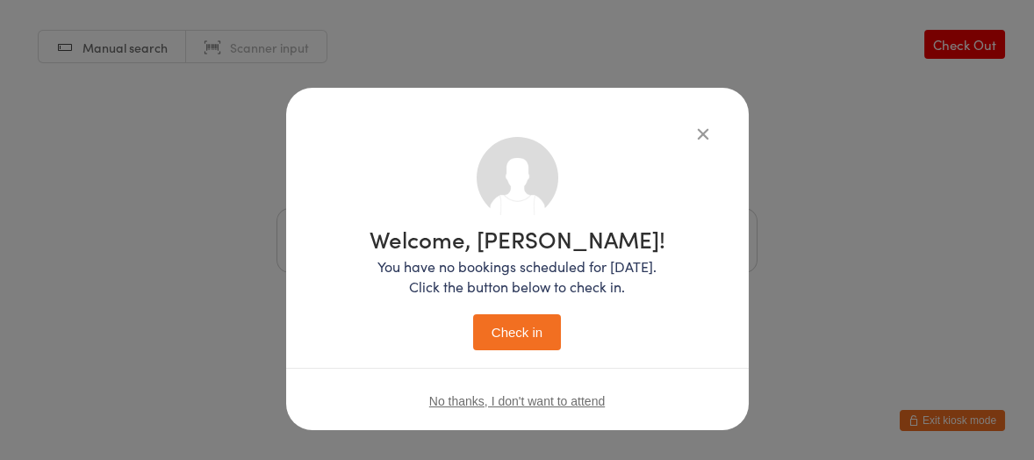
click at [485, 339] on button "Check in" at bounding box center [517, 332] width 88 height 36
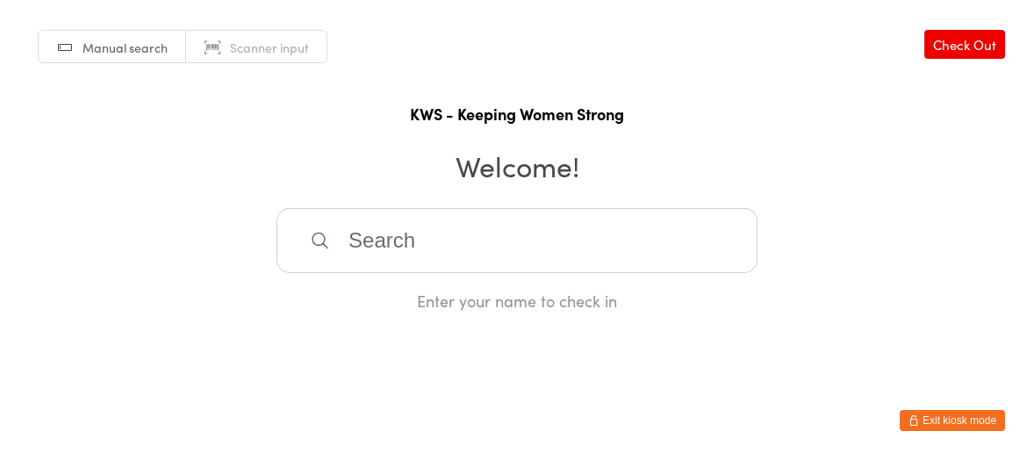
click at [404, 236] on input "search" at bounding box center [517, 240] width 481 height 65
type input "violet"
click at [379, 293] on div "[PERSON_NAME]" at bounding box center [517, 297] width 450 height 24
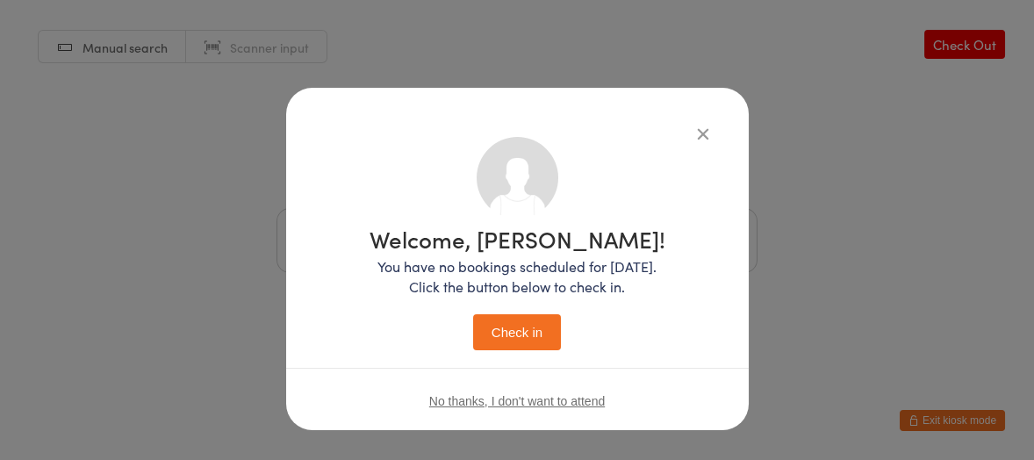
click at [489, 329] on button "Check in" at bounding box center [517, 332] width 88 height 36
